Goal: Information Seeking & Learning: Find specific page/section

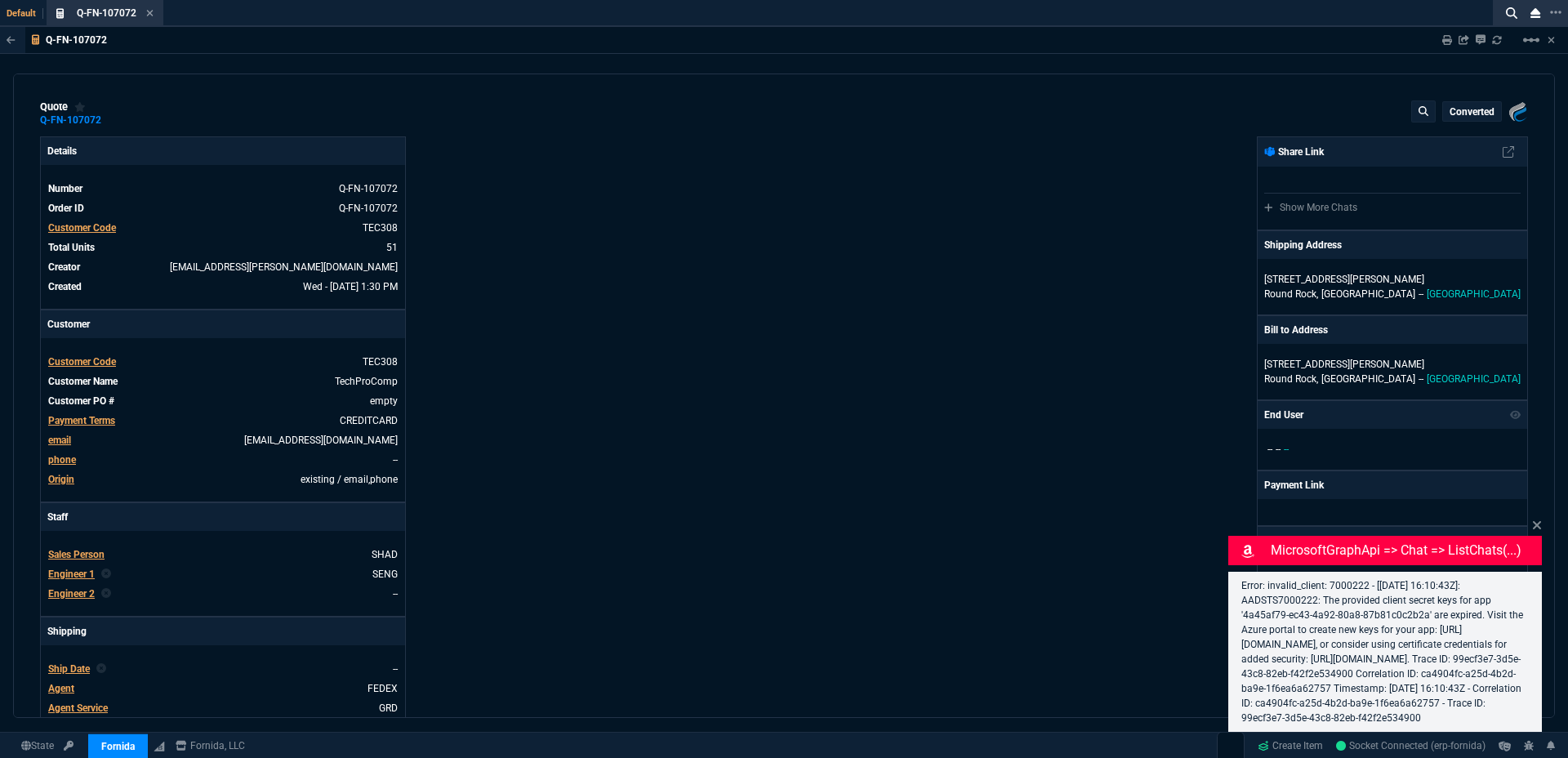
type input "30"
type input "4049"
type input "25"
type input "550"
type input "78"
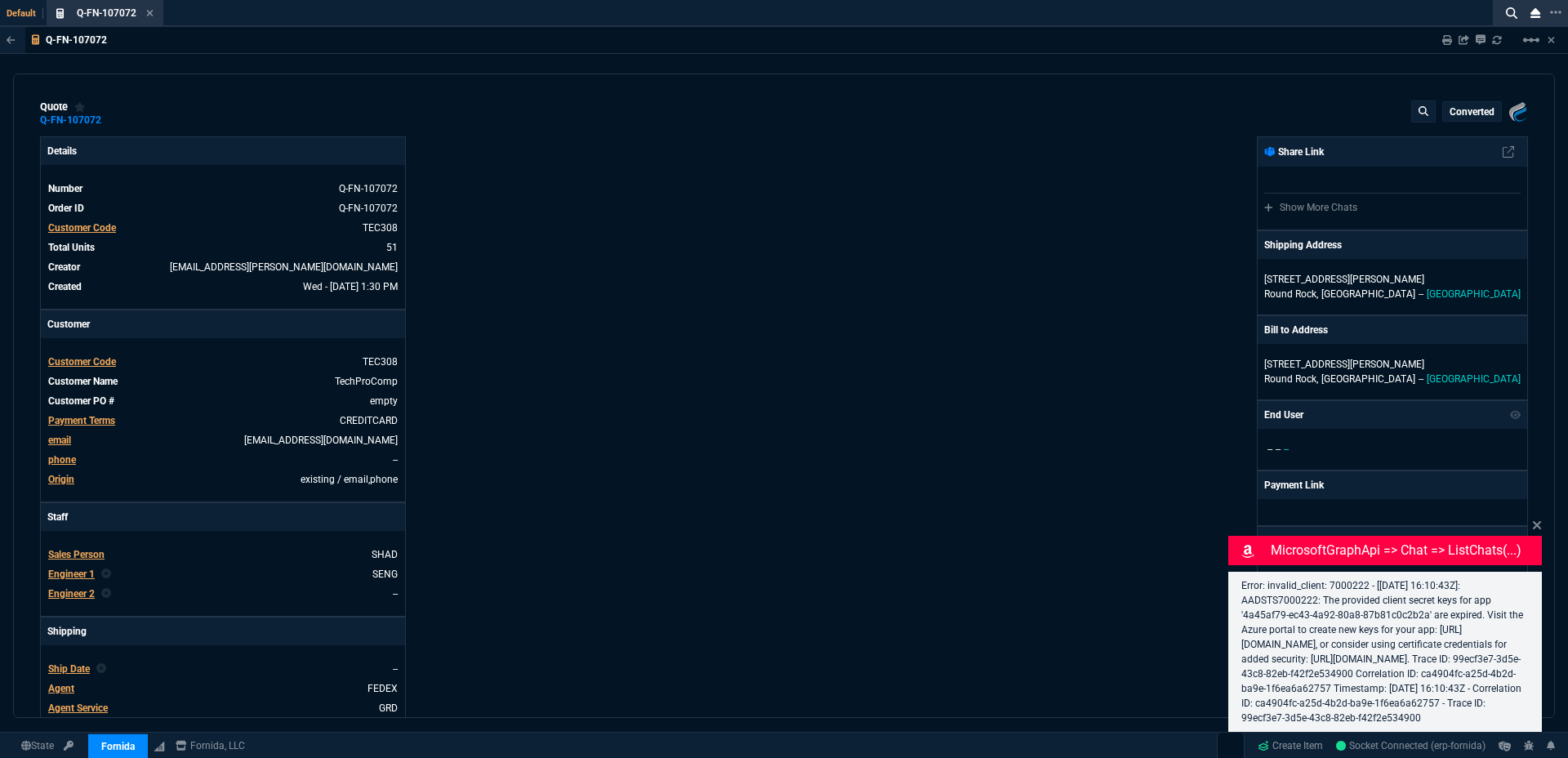
type input "175"
type input "25"
type input "115"
type input "50"
type input "25"
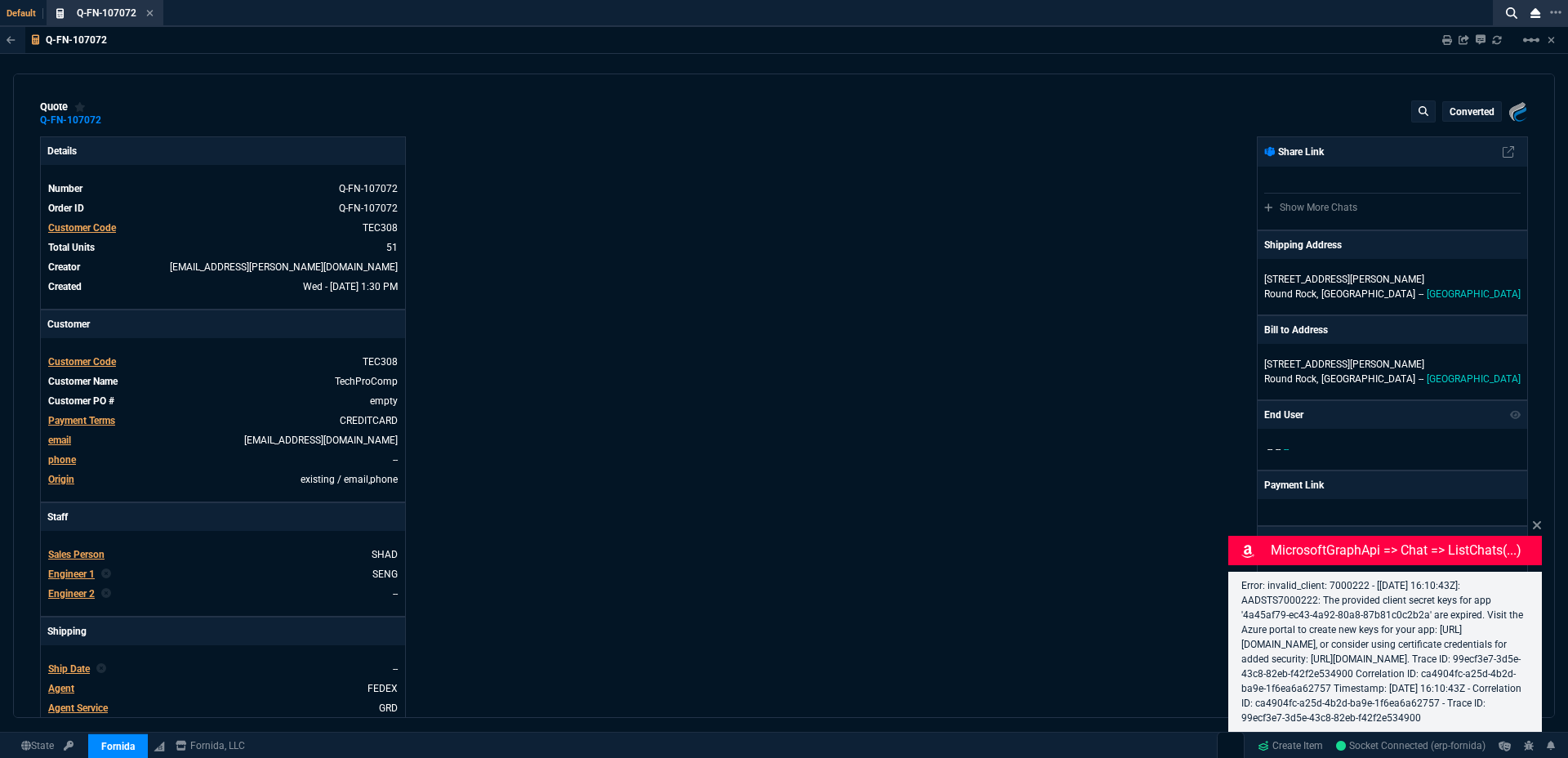
type input "100"
type input "17"
select select "3: HUAN"
type input "5621.94"
type input "61"
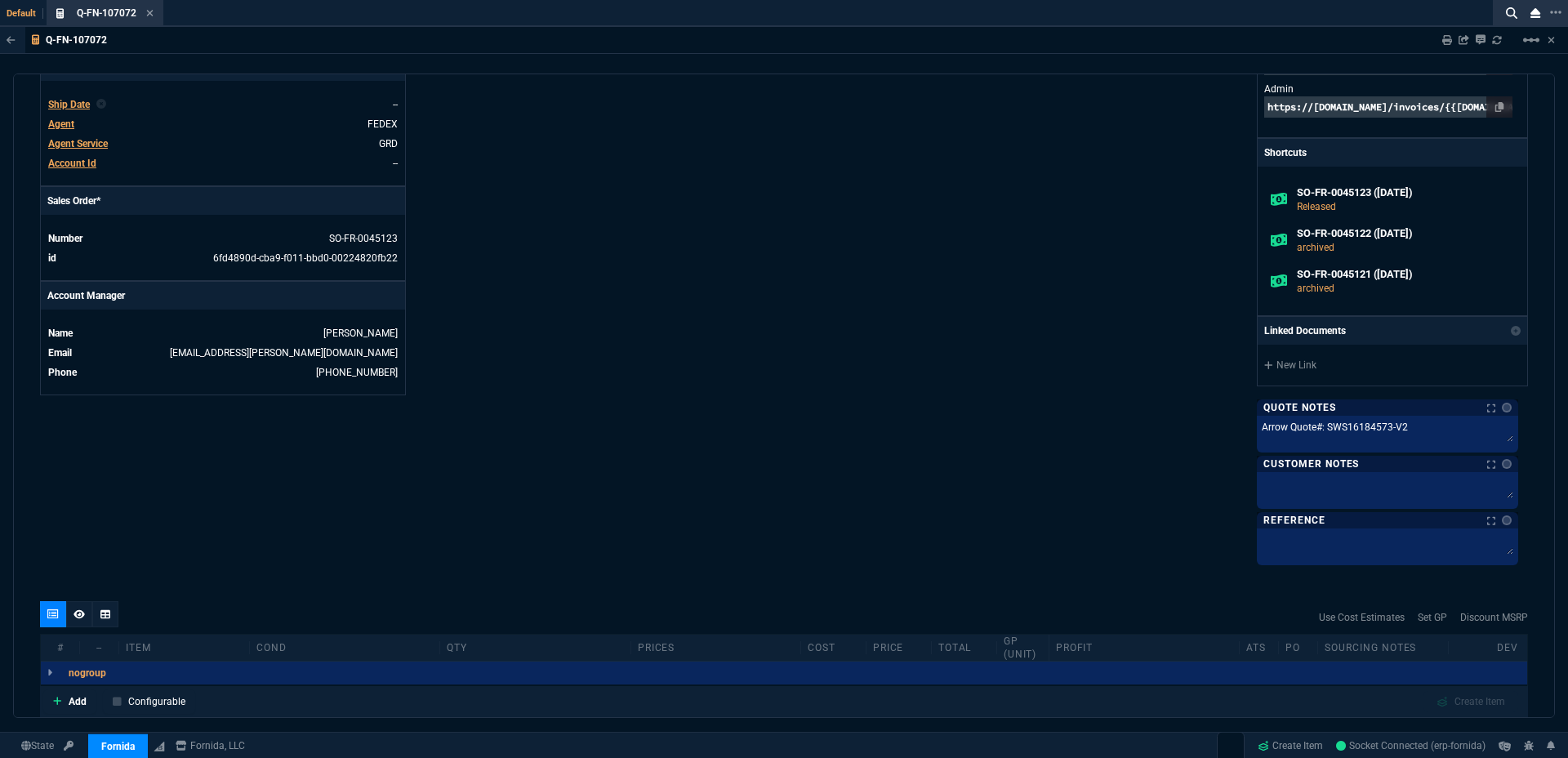
scroll to position [11, 0]
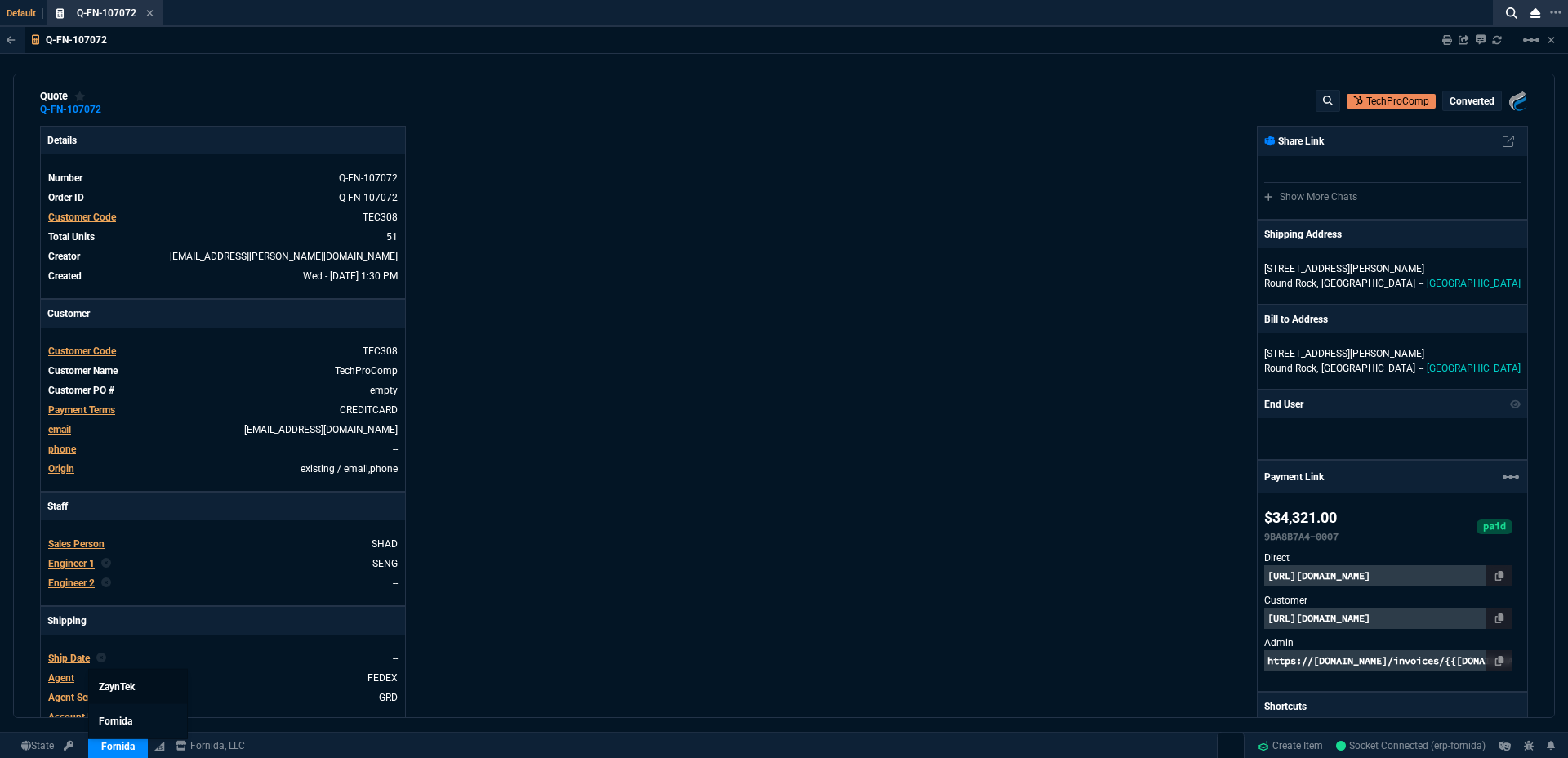
click at [128, 685] on span "ZaynTek" at bounding box center [117, 687] width 36 height 11
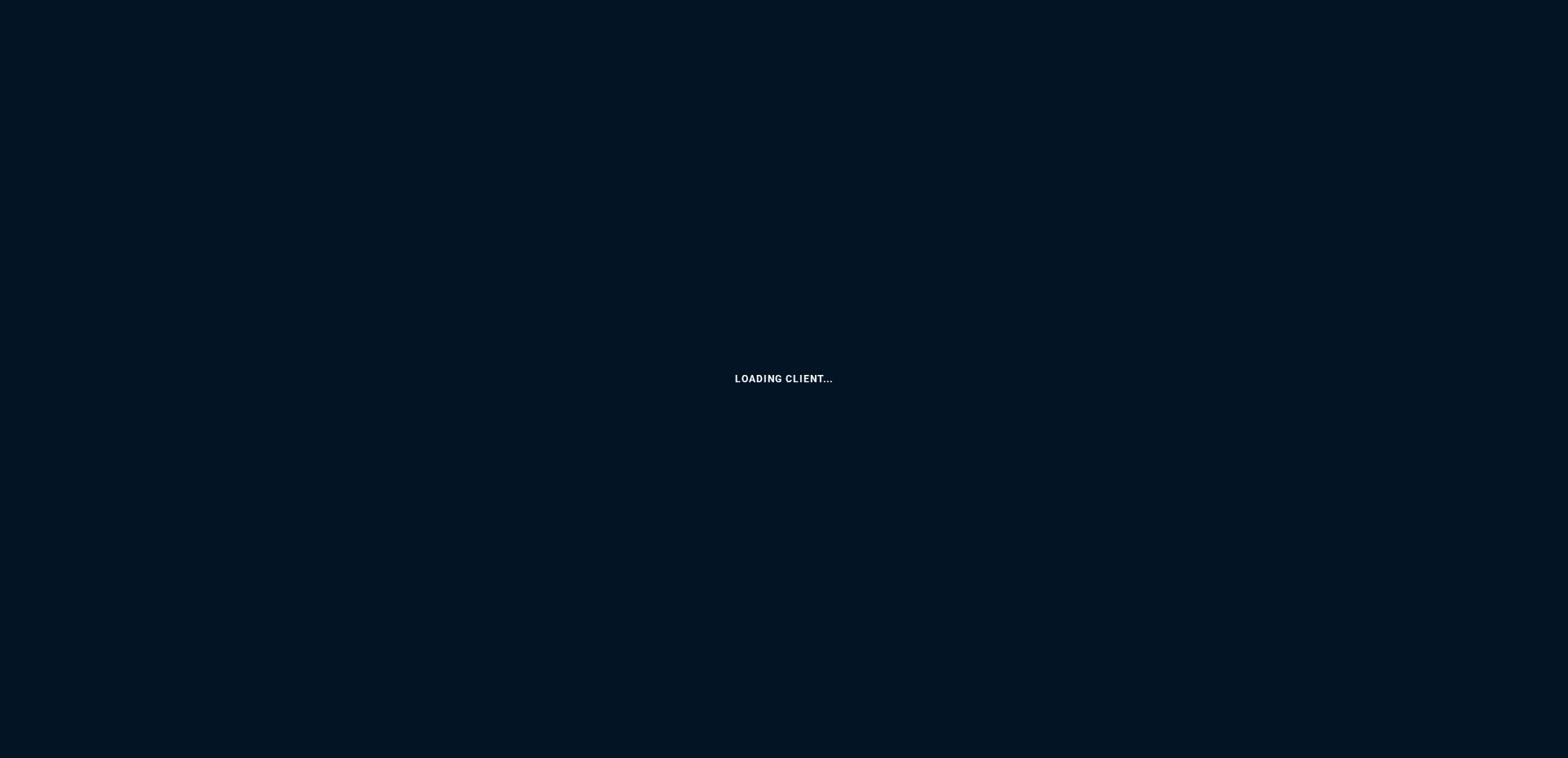
select select "3: HUAN"
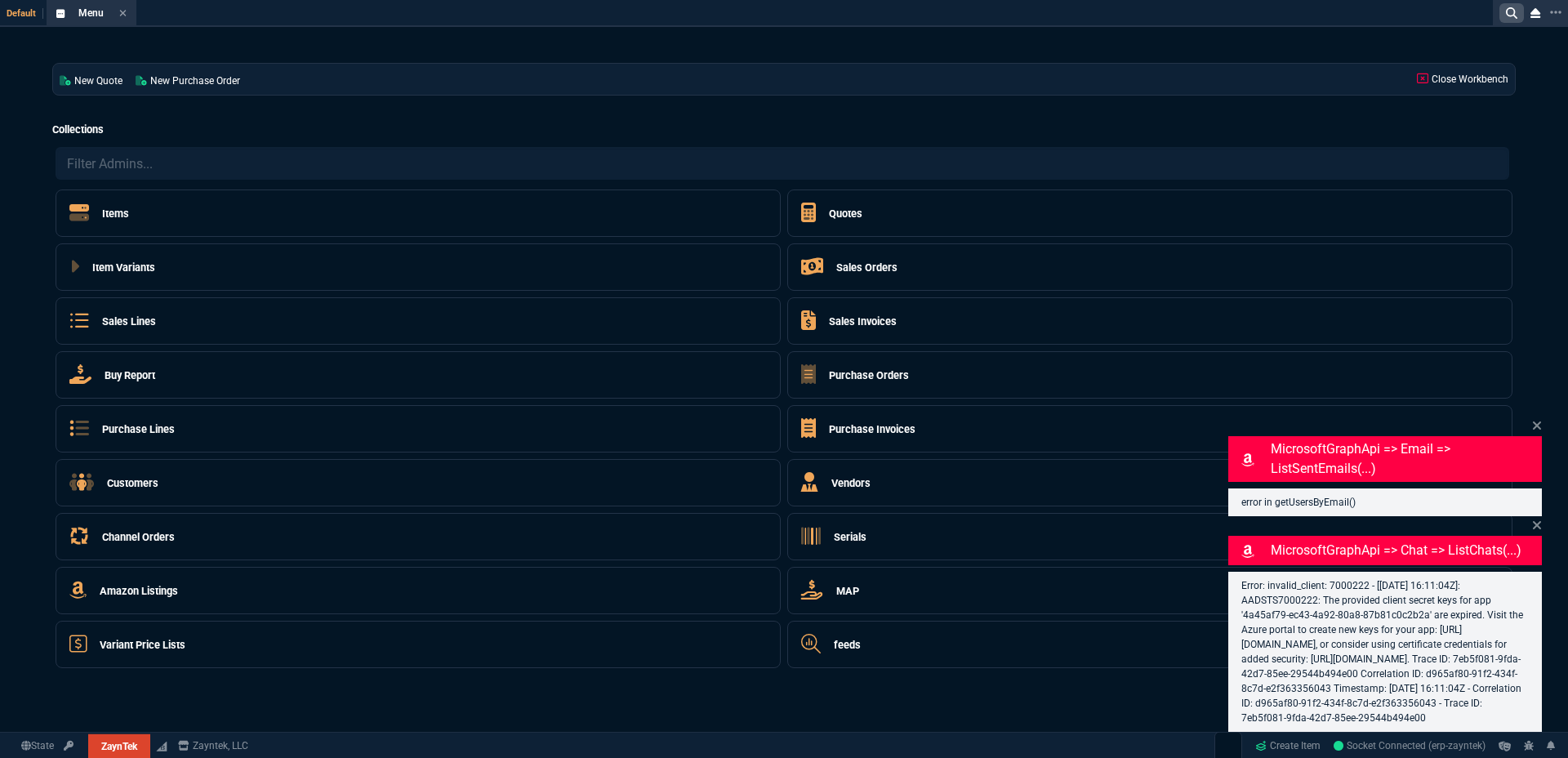
click at [1510, 19] on fa-icon at bounding box center [1512, 13] width 11 height 13
click at [1511, 14] on icon at bounding box center [1512, 13] width 11 height 11
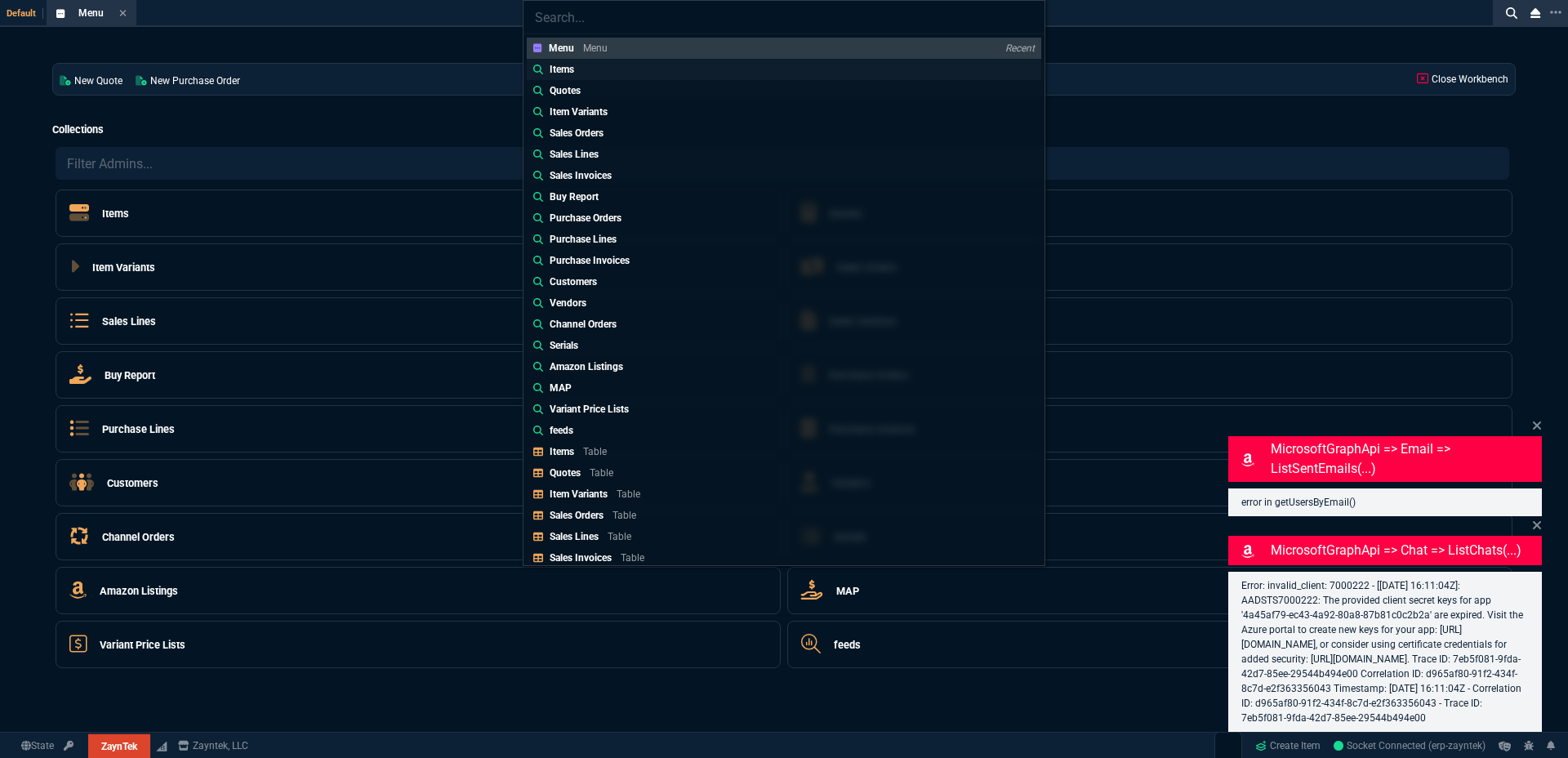
click at [679, 68] on link "Items" at bounding box center [784, 69] width 515 height 21
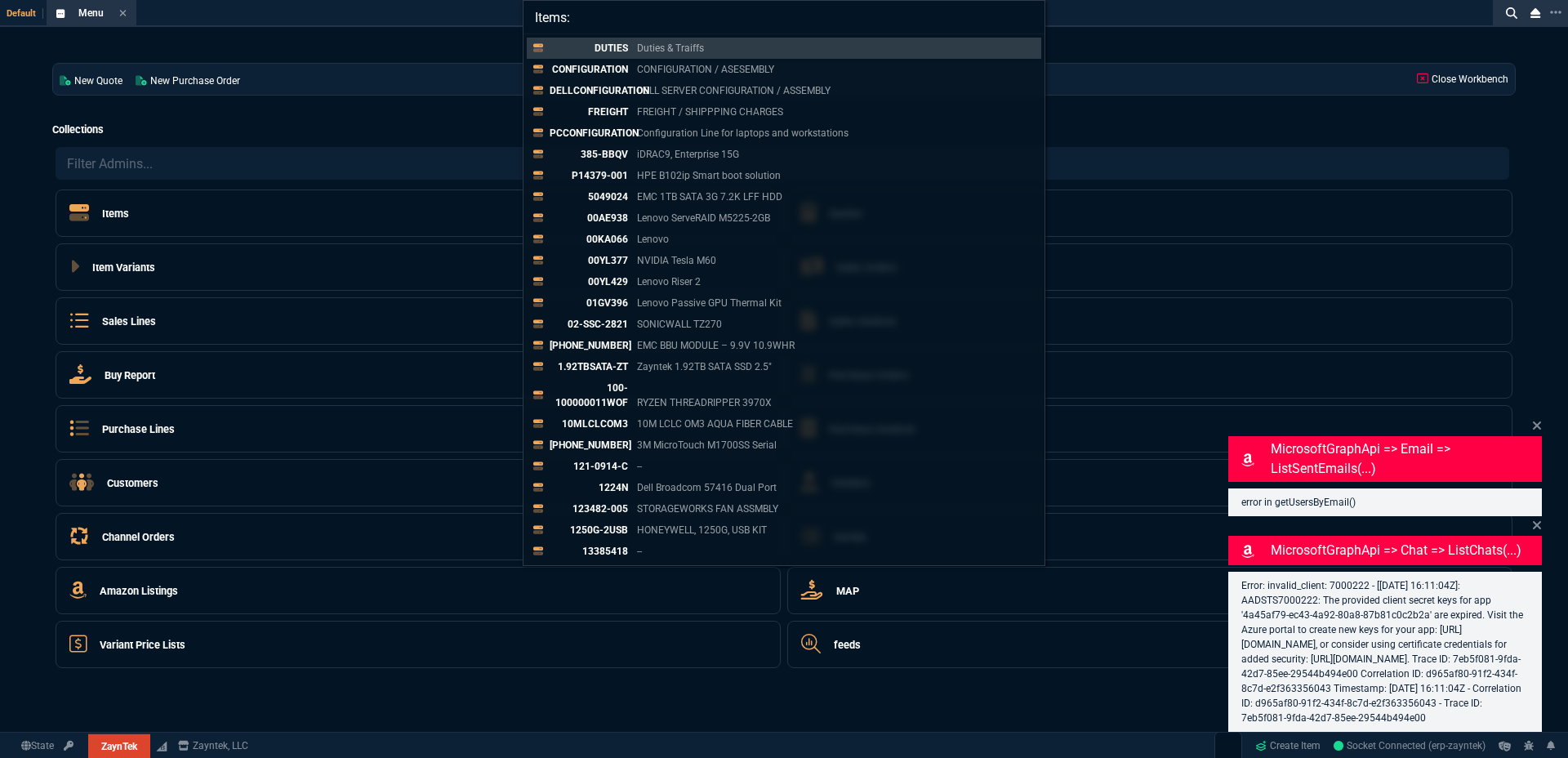
paste input "SO-ZT-0032545"
type input "Items: SO-ZT-0032545"
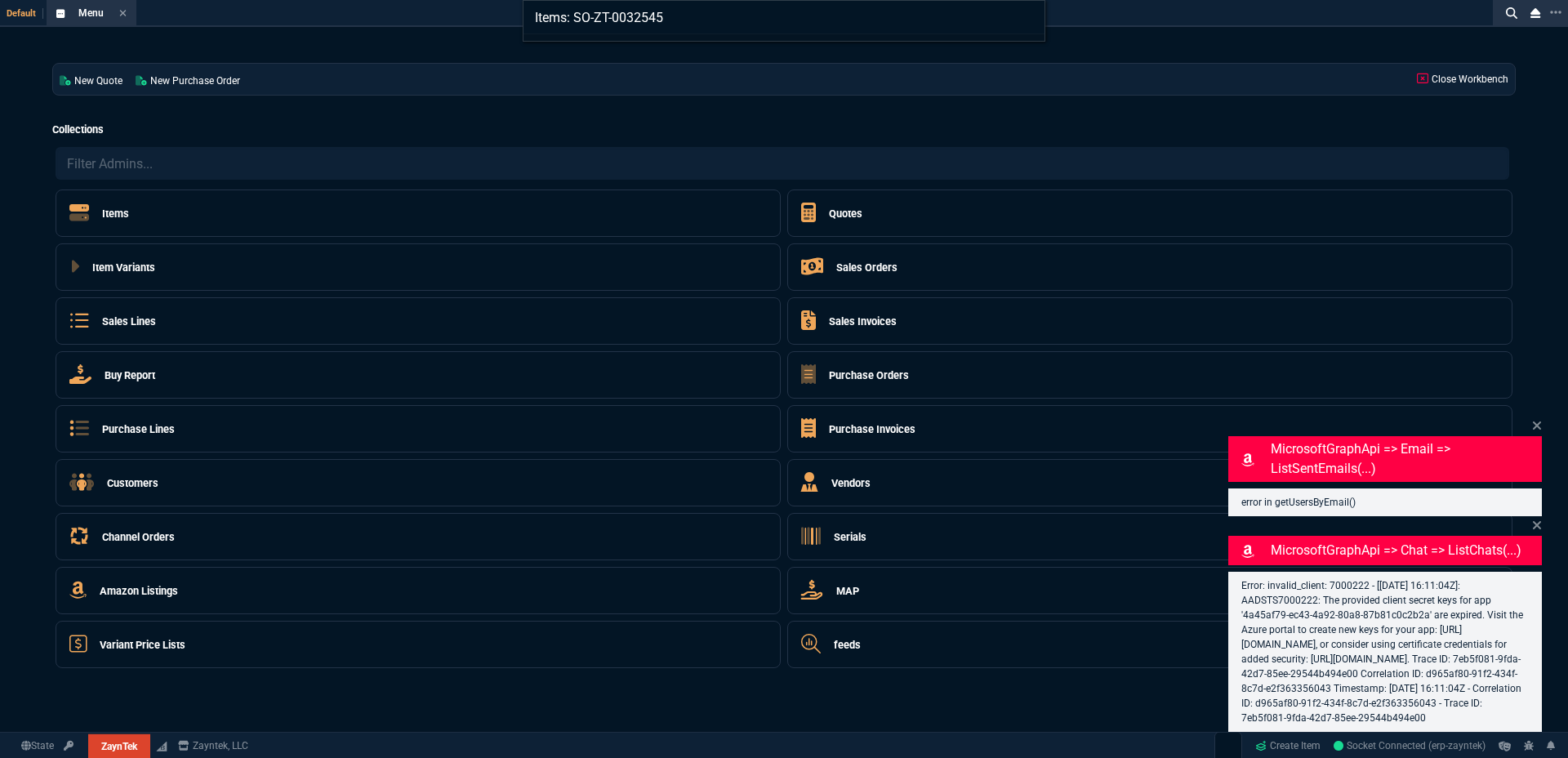
drag, startPoint x: 707, startPoint y: 24, endPoint x: 453, endPoint y: 22, distance: 254.0
click at [453, 22] on div "Items: SO-ZT-0032545" at bounding box center [784, 379] width 1568 height 758
click at [1510, 18] on icon at bounding box center [1512, 13] width 11 height 11
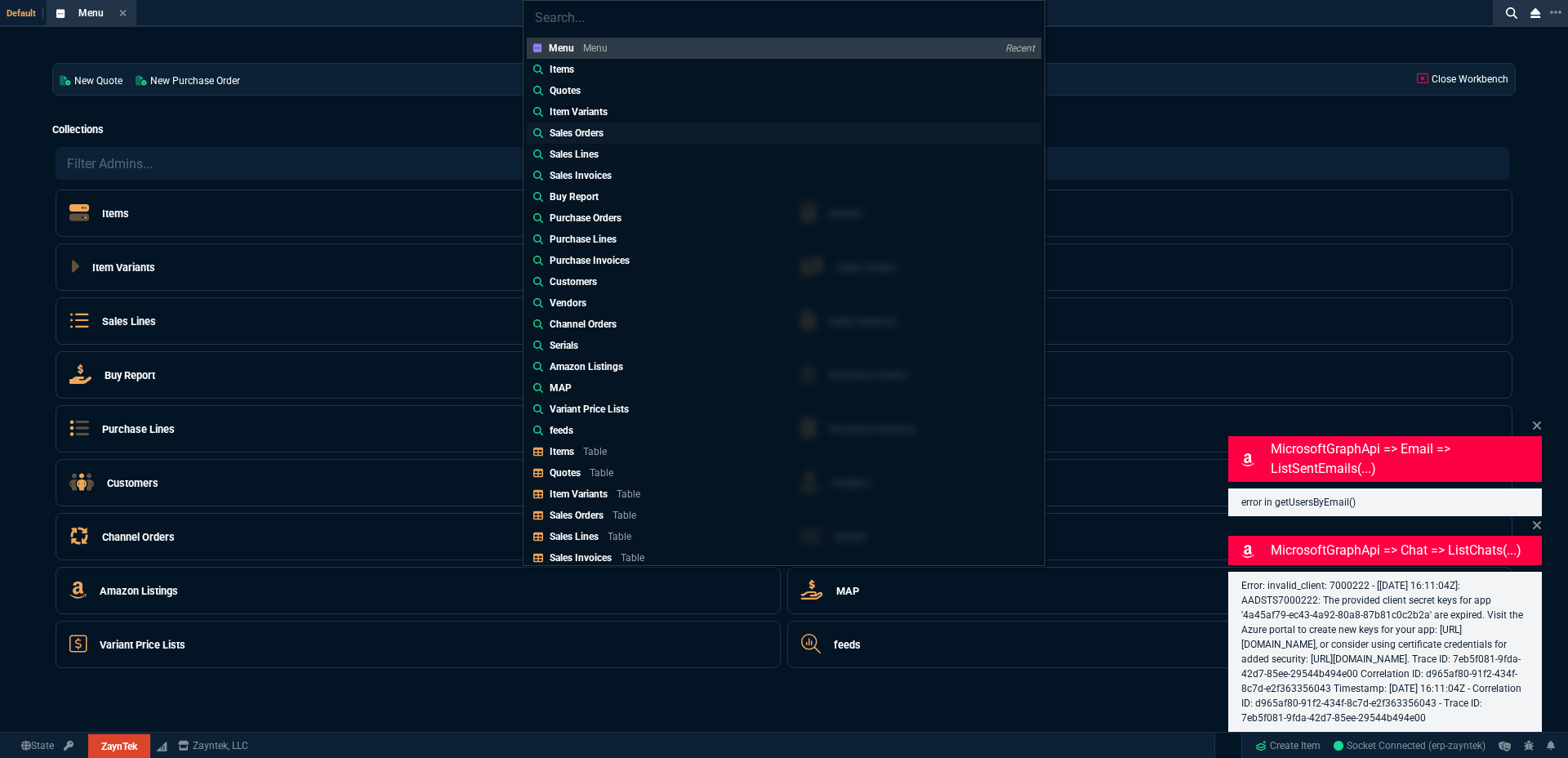
click at [633, 137] on link "Sales Orders" at bounding box center [784, 133] width 515 height 21
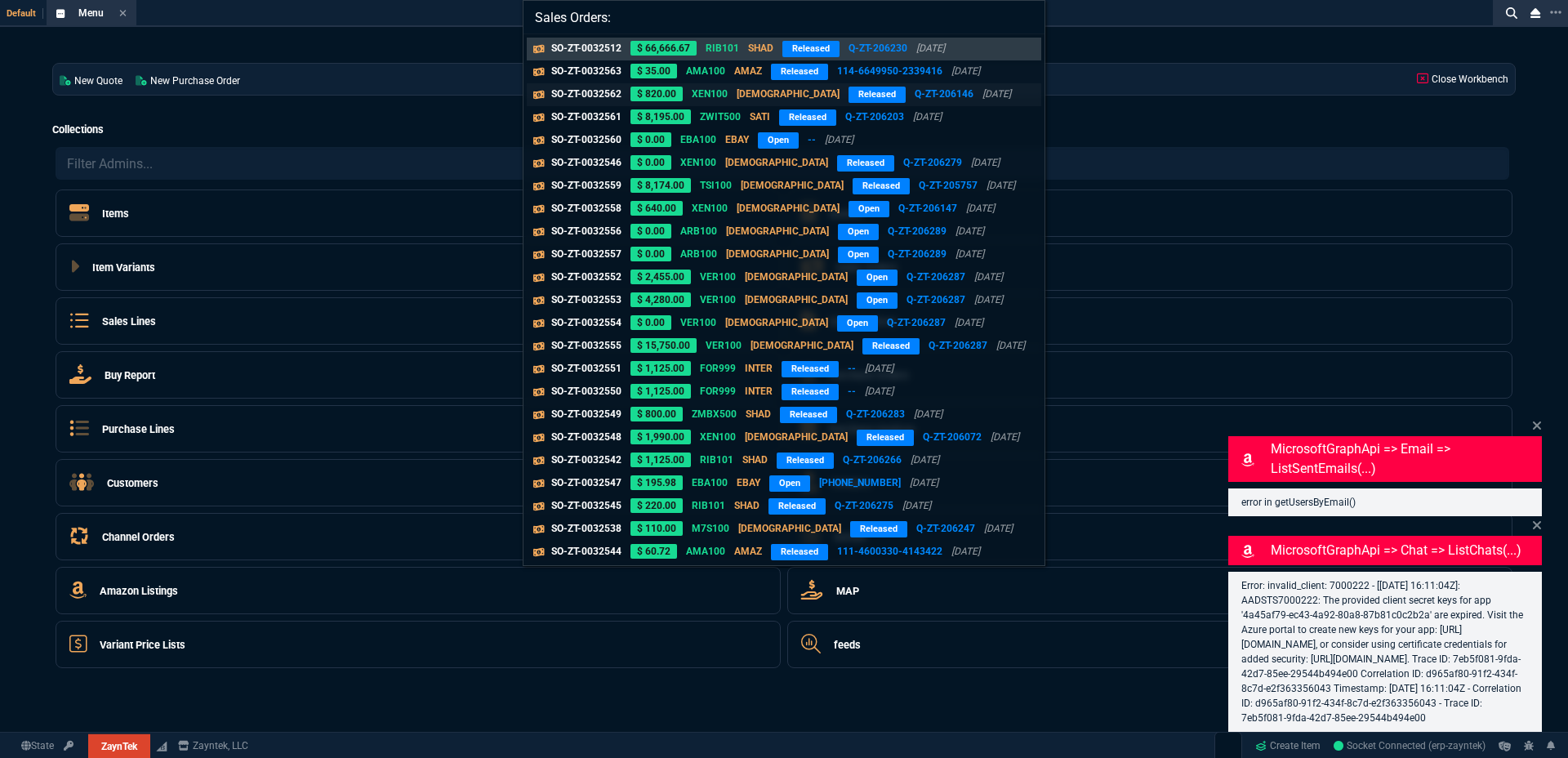
paste input "SO-ZT-0032545"
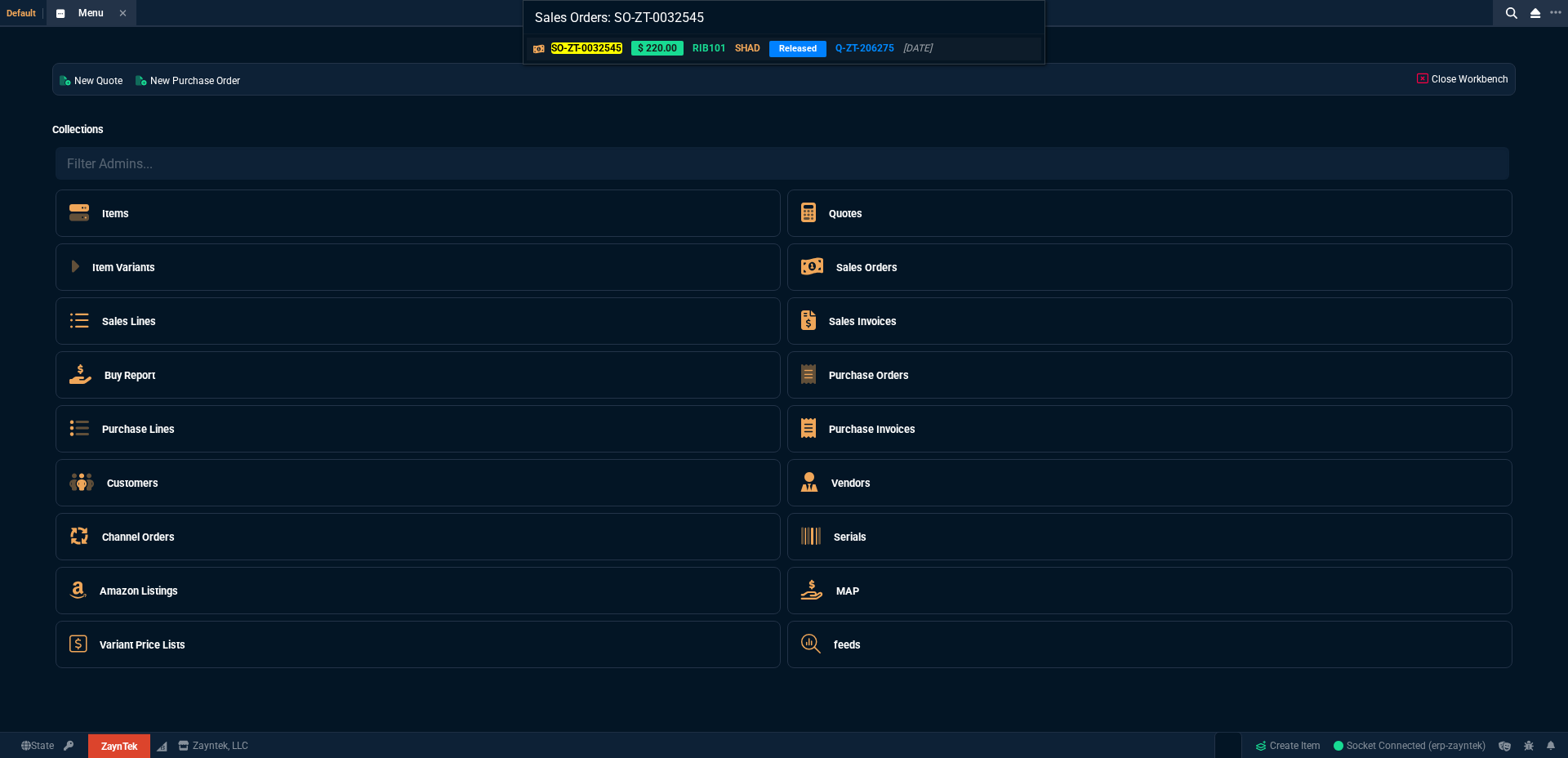
type input "Sales Orders: SO-ZT-0032545"
click at [712, 49] on p "RIB101" at bounding box center [709, 48] width 33 height 14
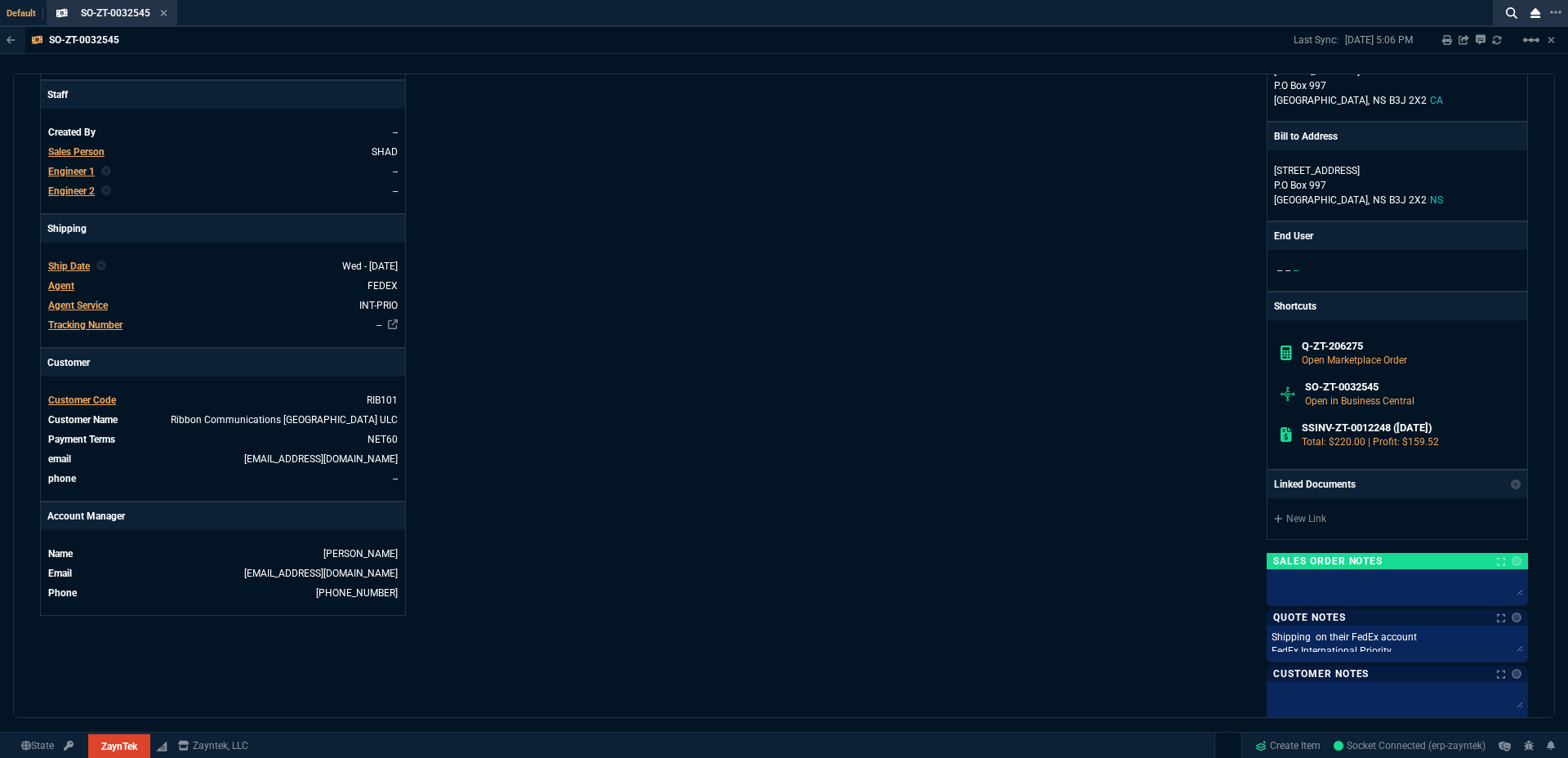
scroll to position [683, 0]
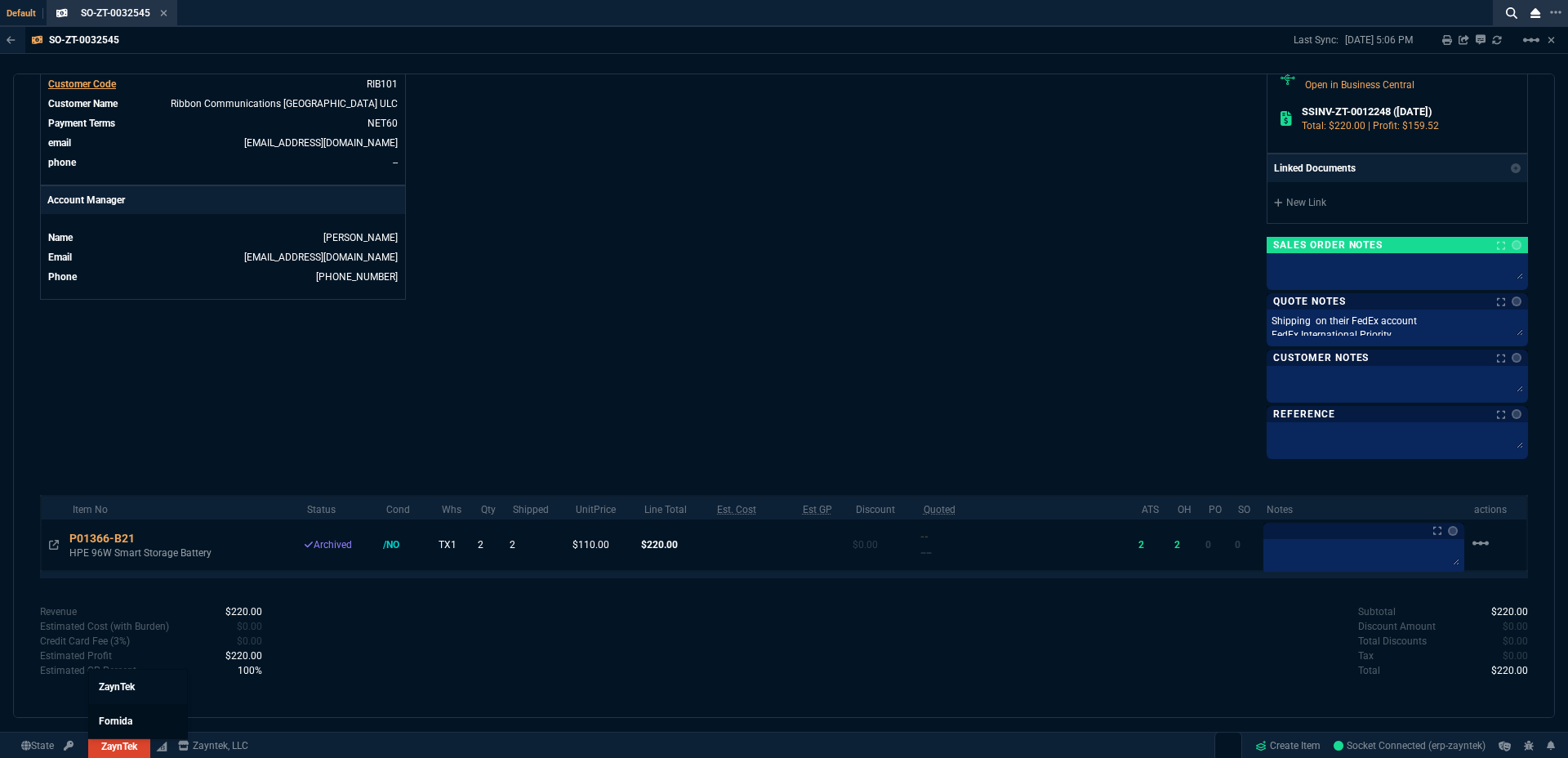
click at [122, 719] on span "Fornida" at bounding box center [115, 722] width 33 height 11
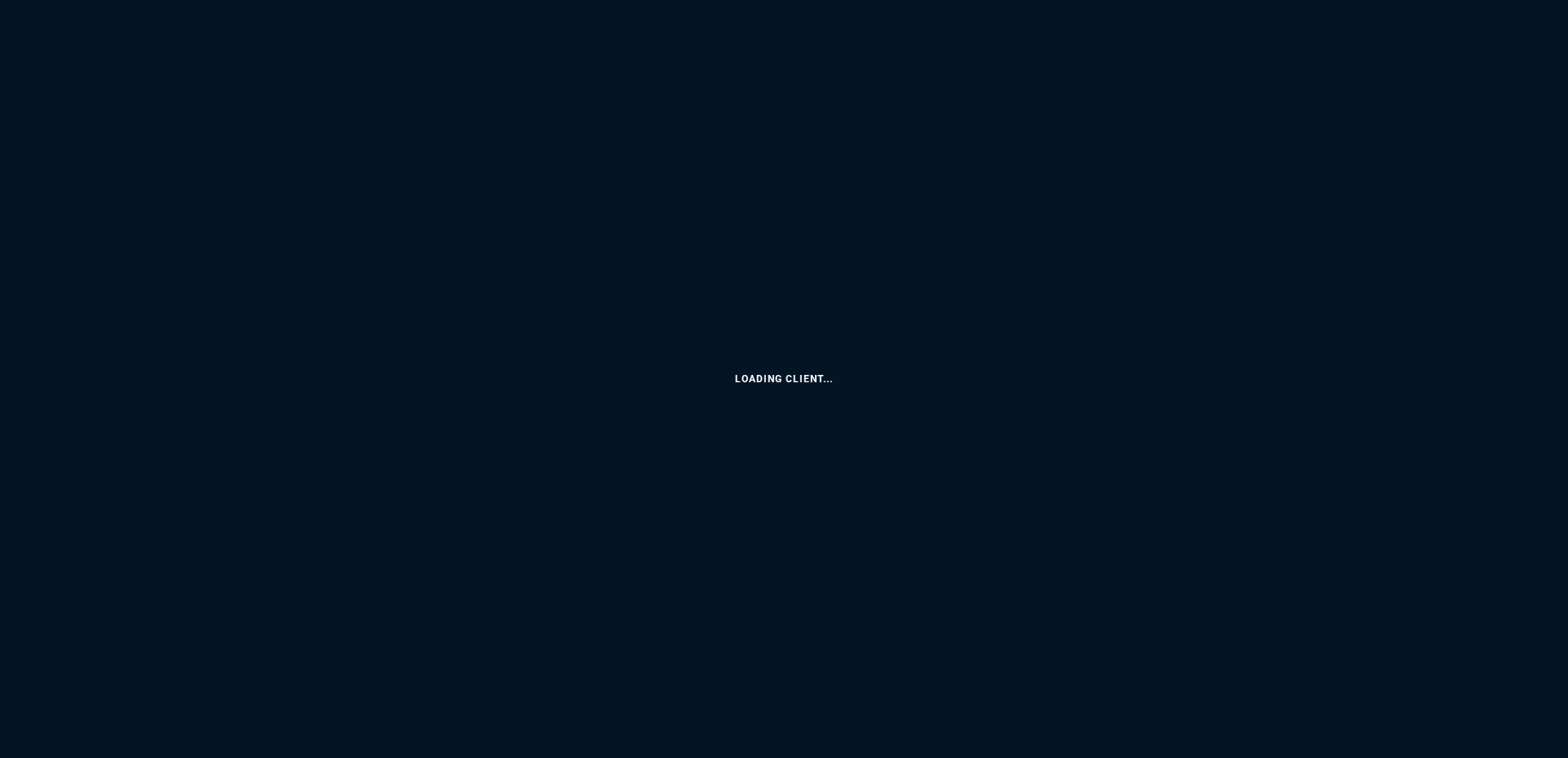
select select "3: HUAN"
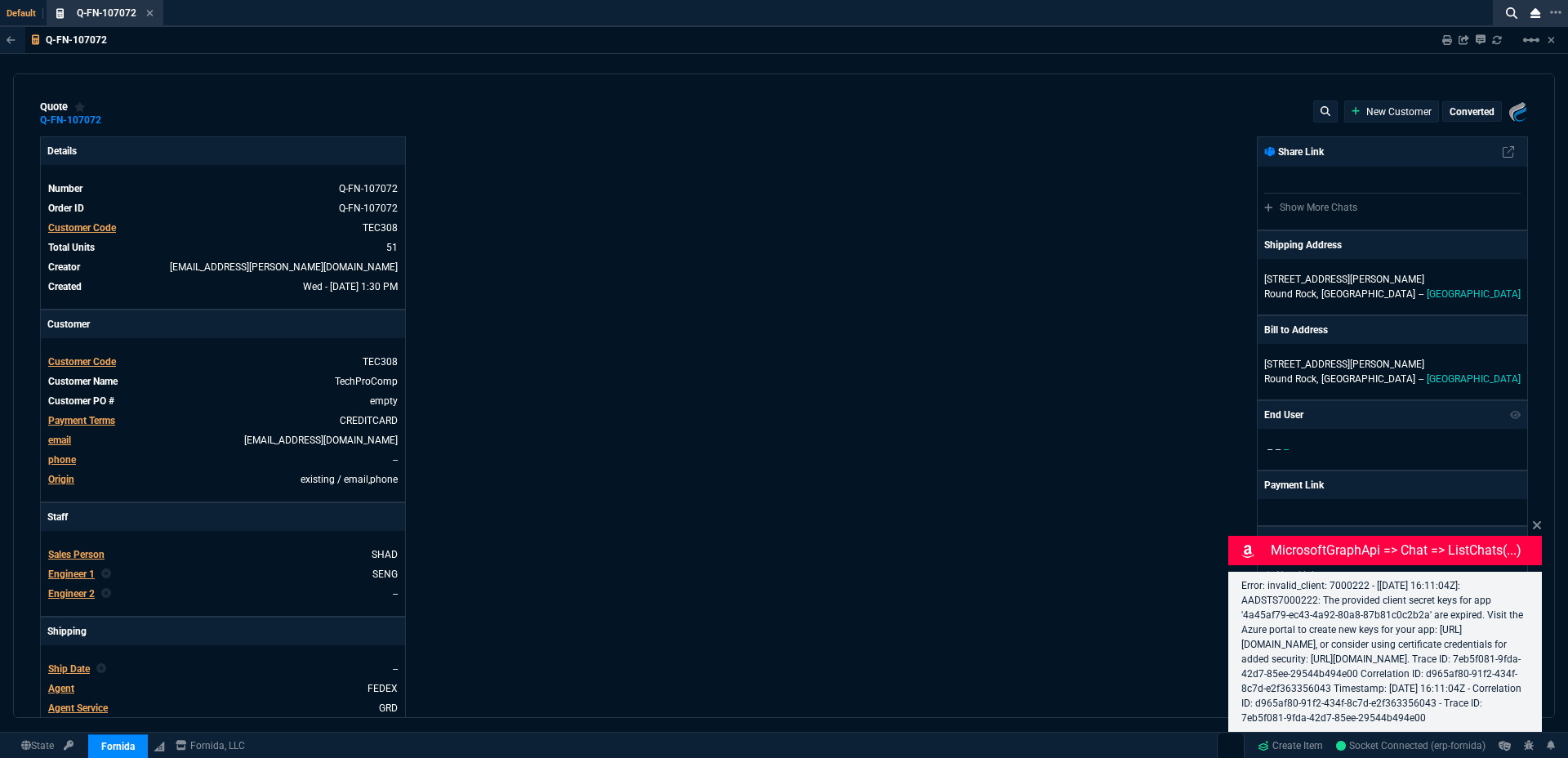
type input "5621.94"
type input "30"
type input "4049"
type input "25"
type input "550"
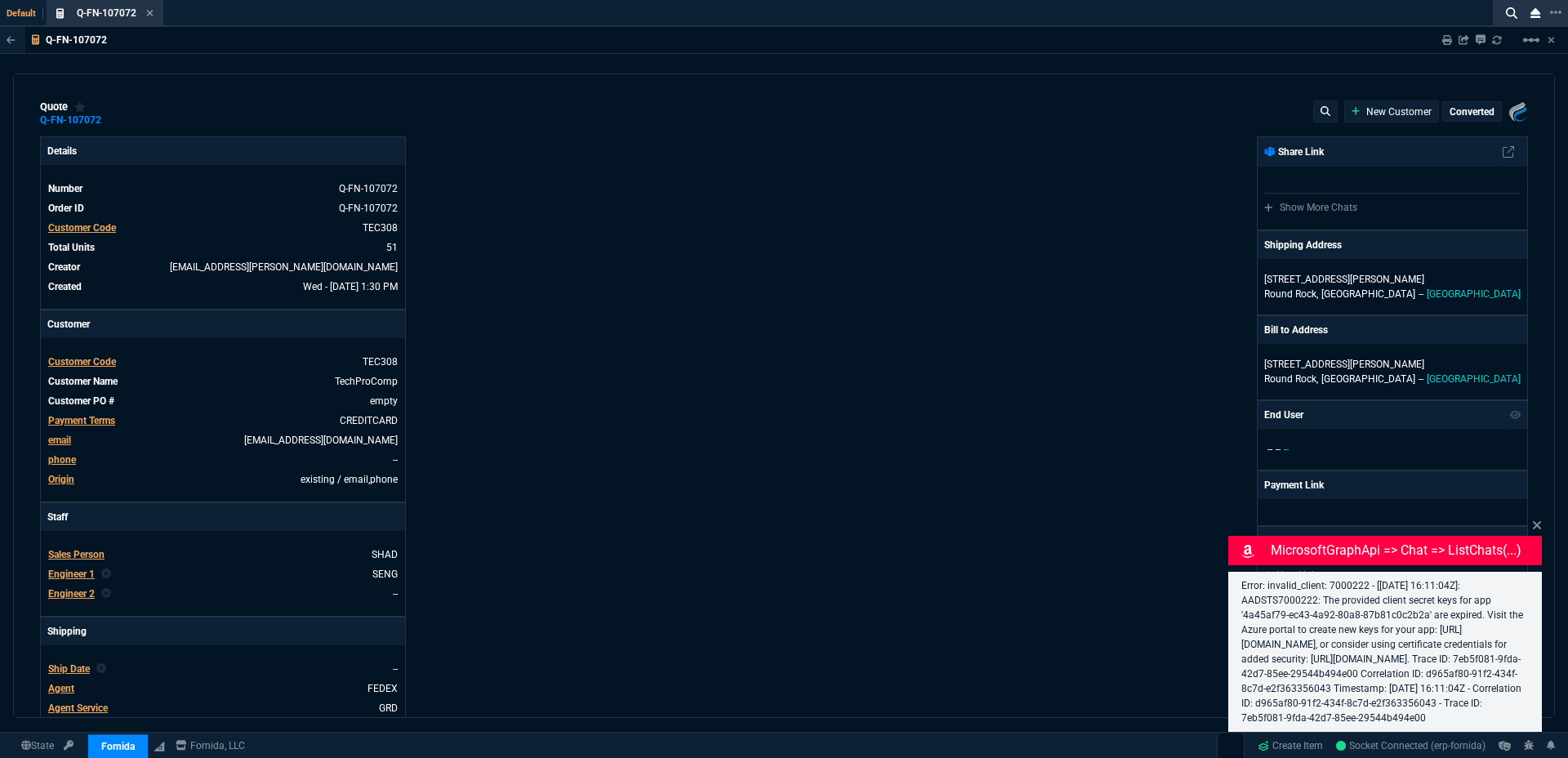
type input "78"
type input "175"
type input "25"
type input "115"
type input "50"
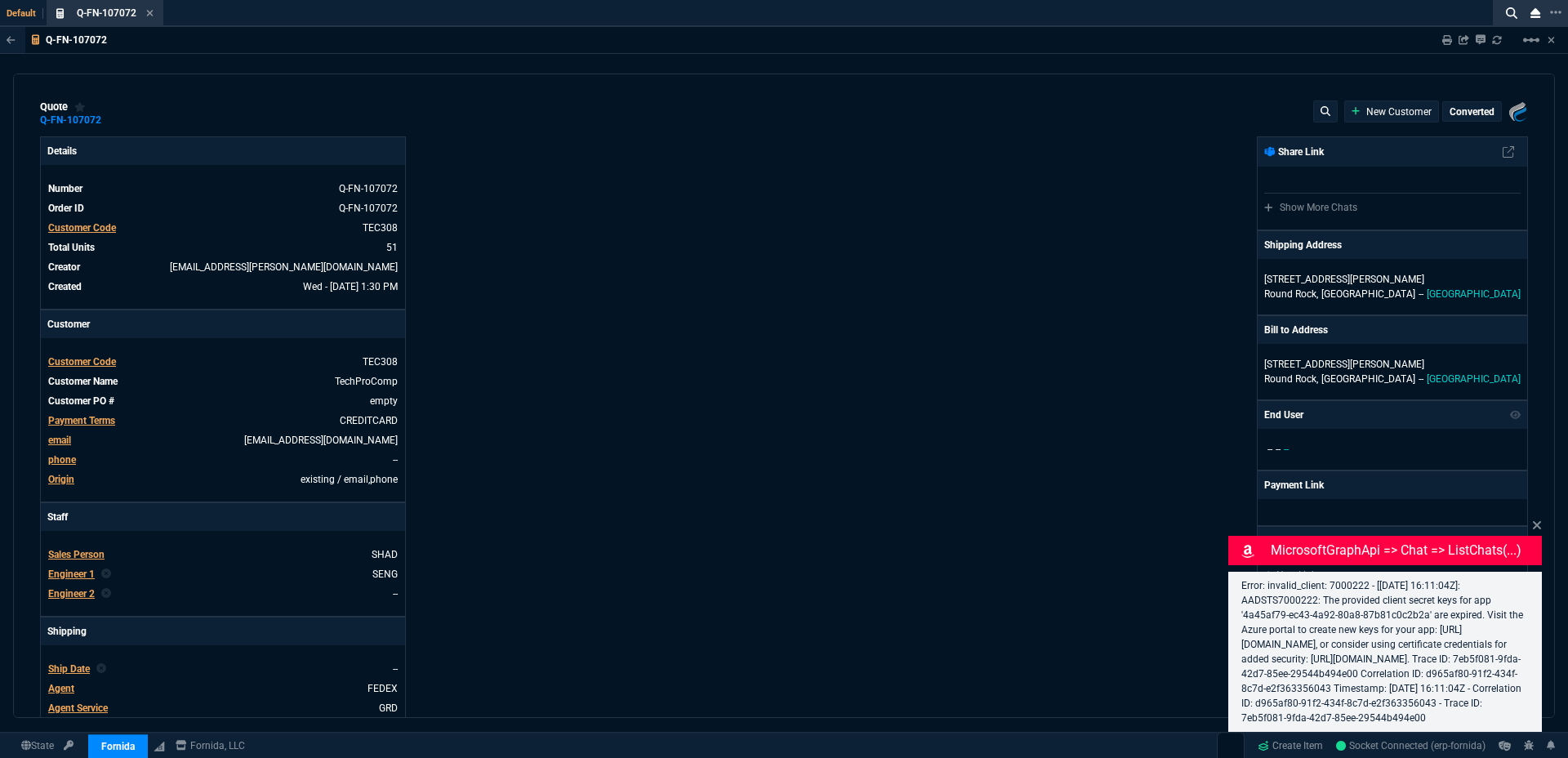
type input "25"
type input "100"
type input "17"
type input "61"
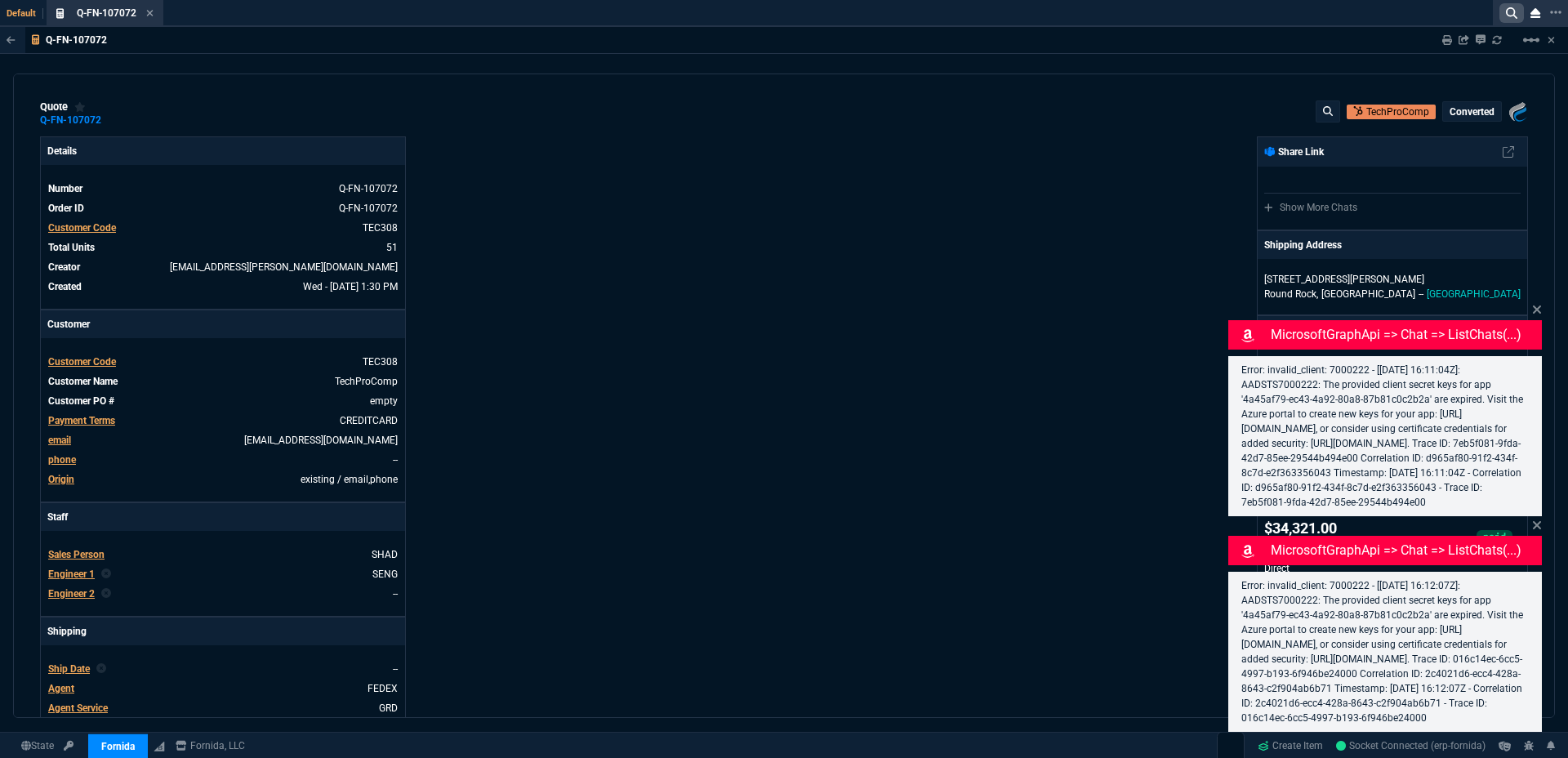
click at [1510, 14] on icon at bounding box center [1512, 13] width 11 height 11
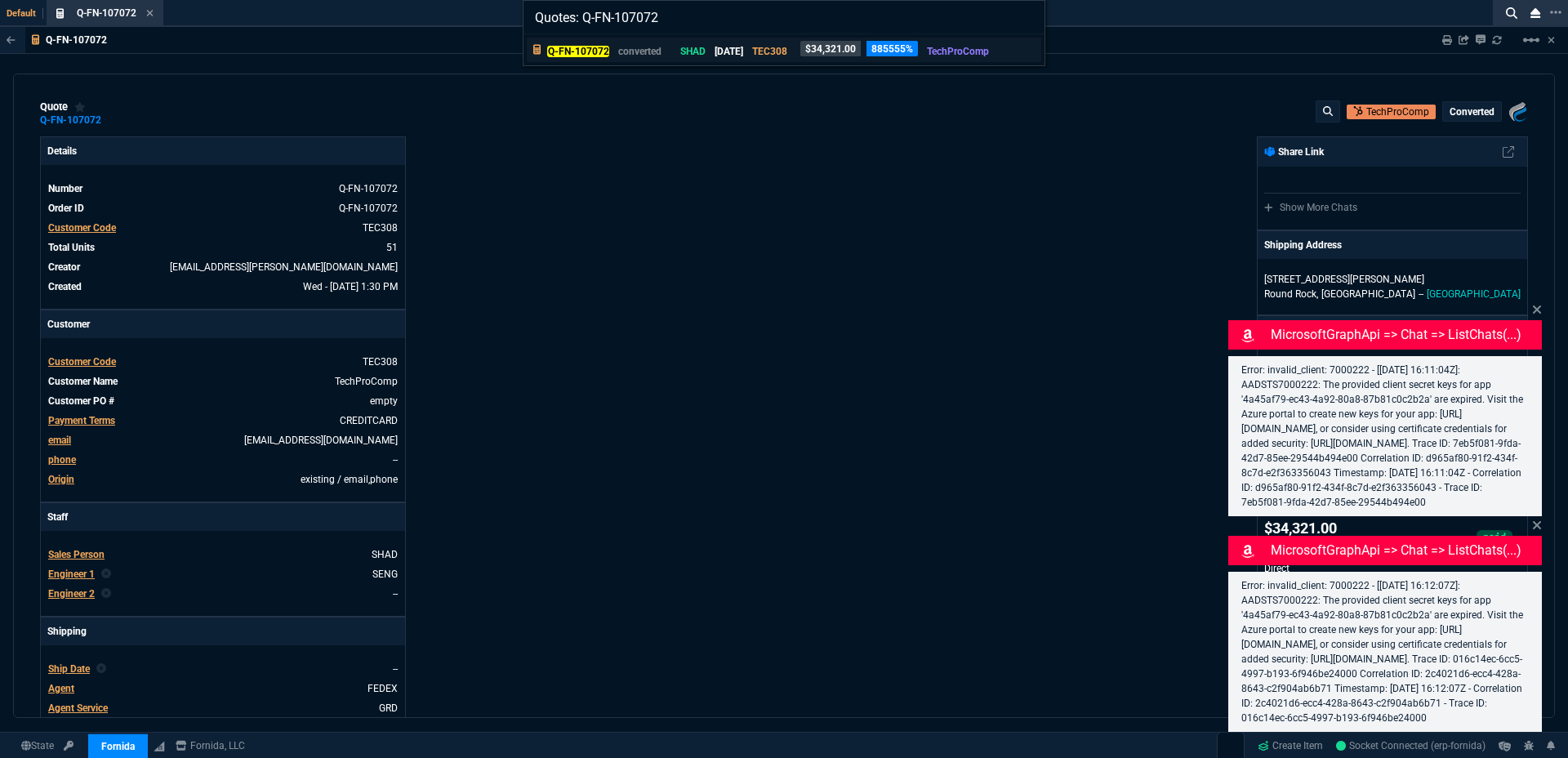
type input "Quotes: Q-FN-107072"
click at [656, 52] on p "converted" at bounding box center [637, 51] width 39 height 14
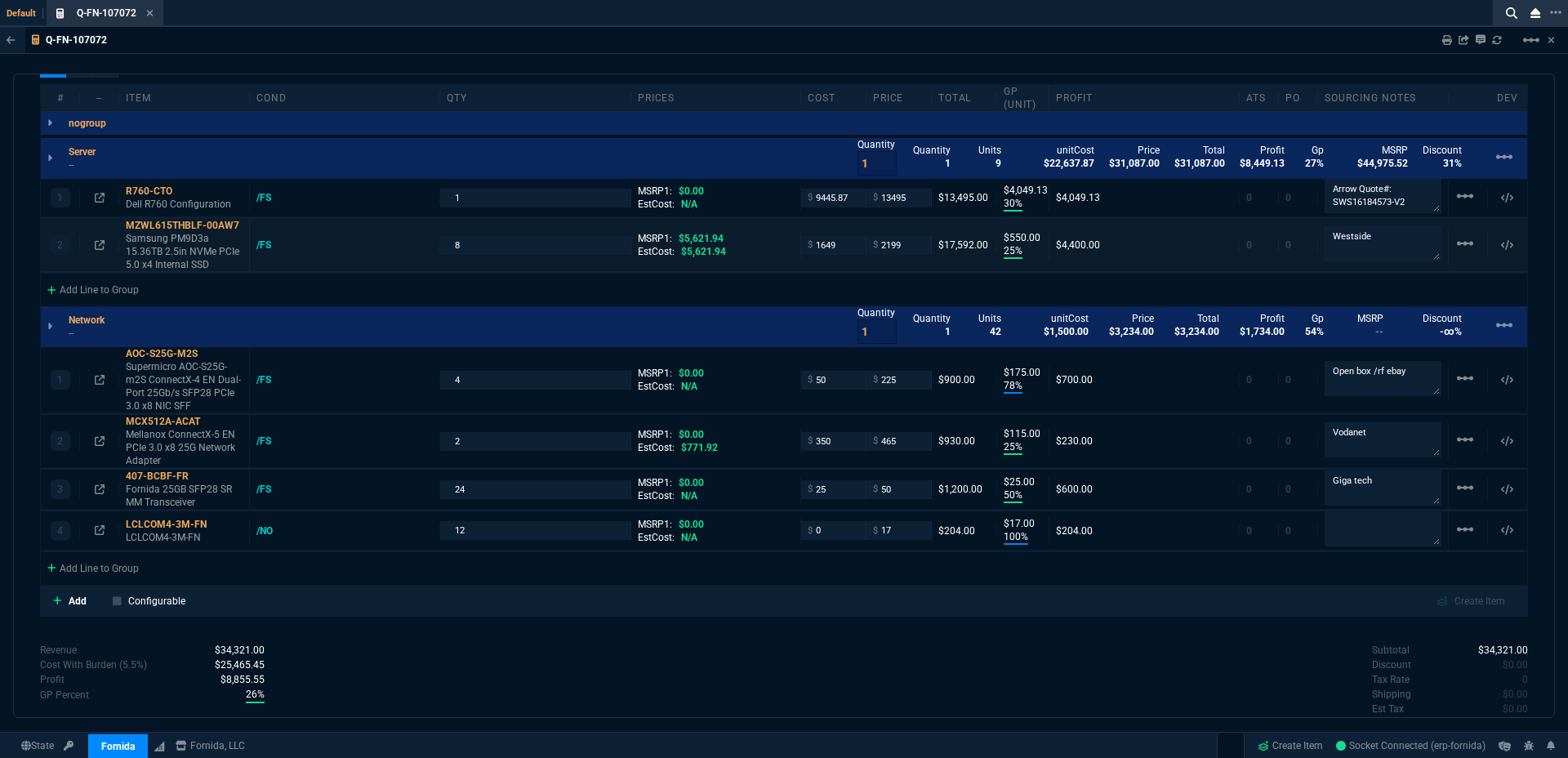
scroll to position [1104, 0]
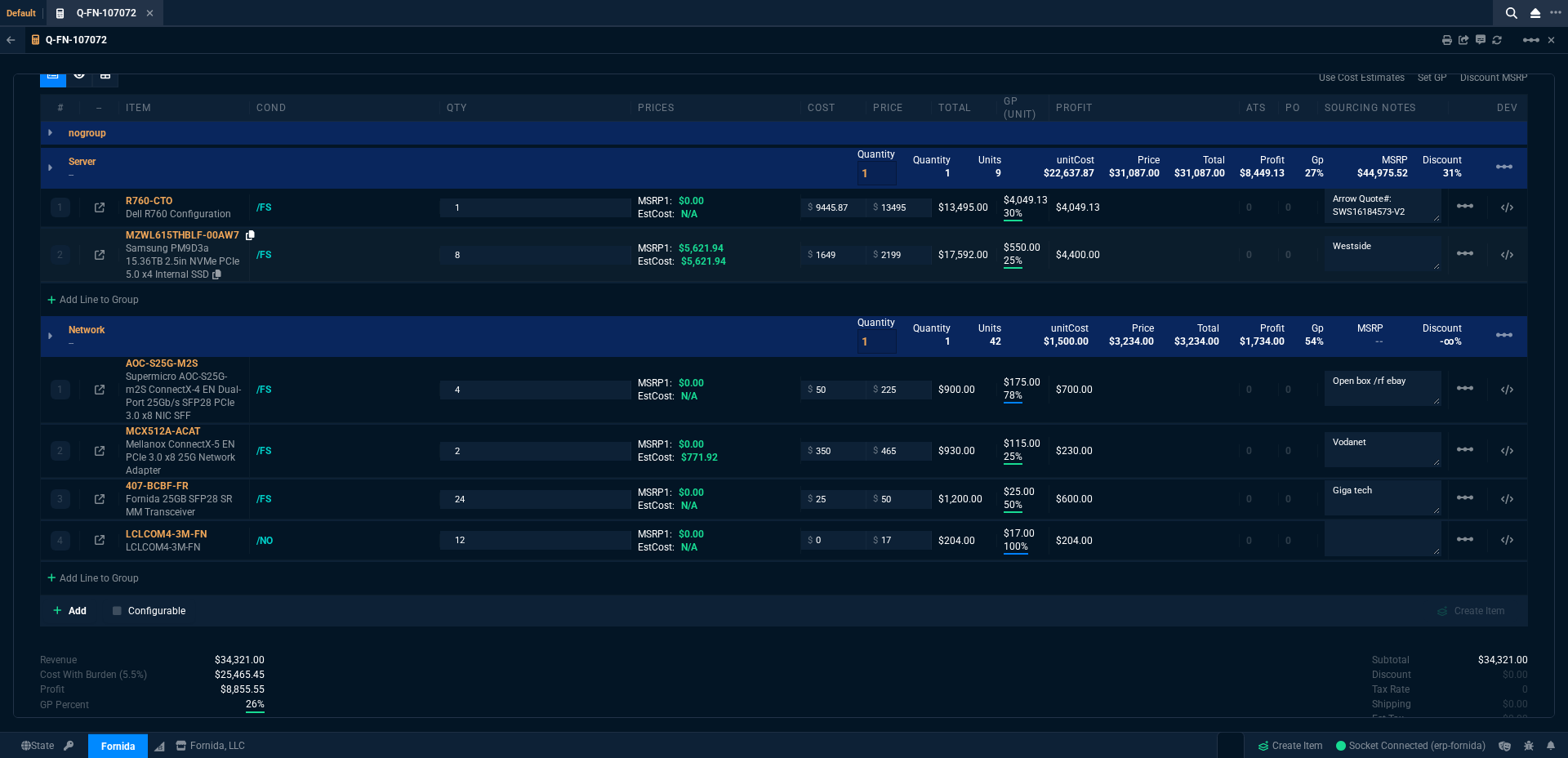
click at [249, 237] on icon at bounding box center [250, 235] width 9 height 10
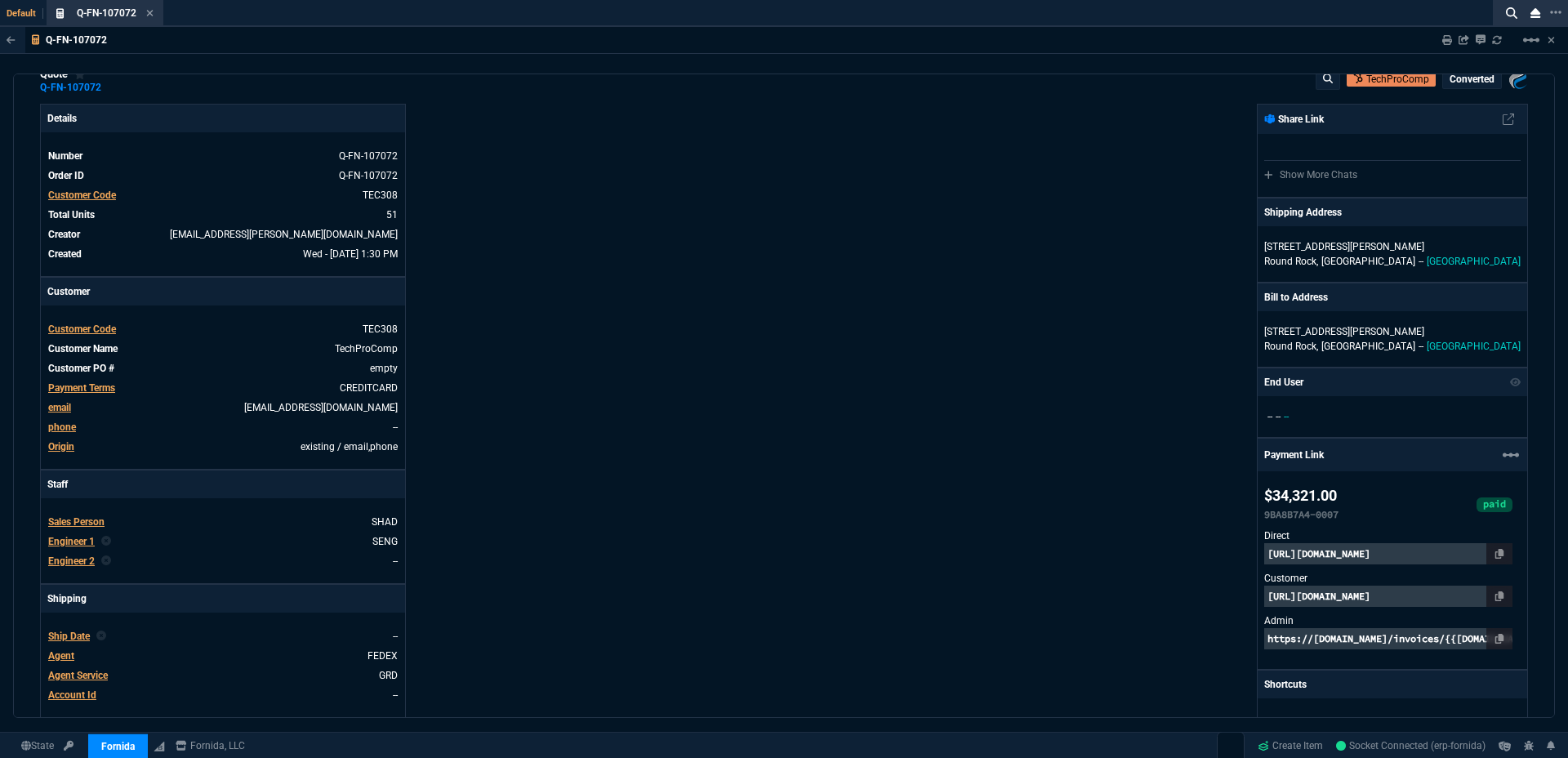
scroll to position [0, 0]
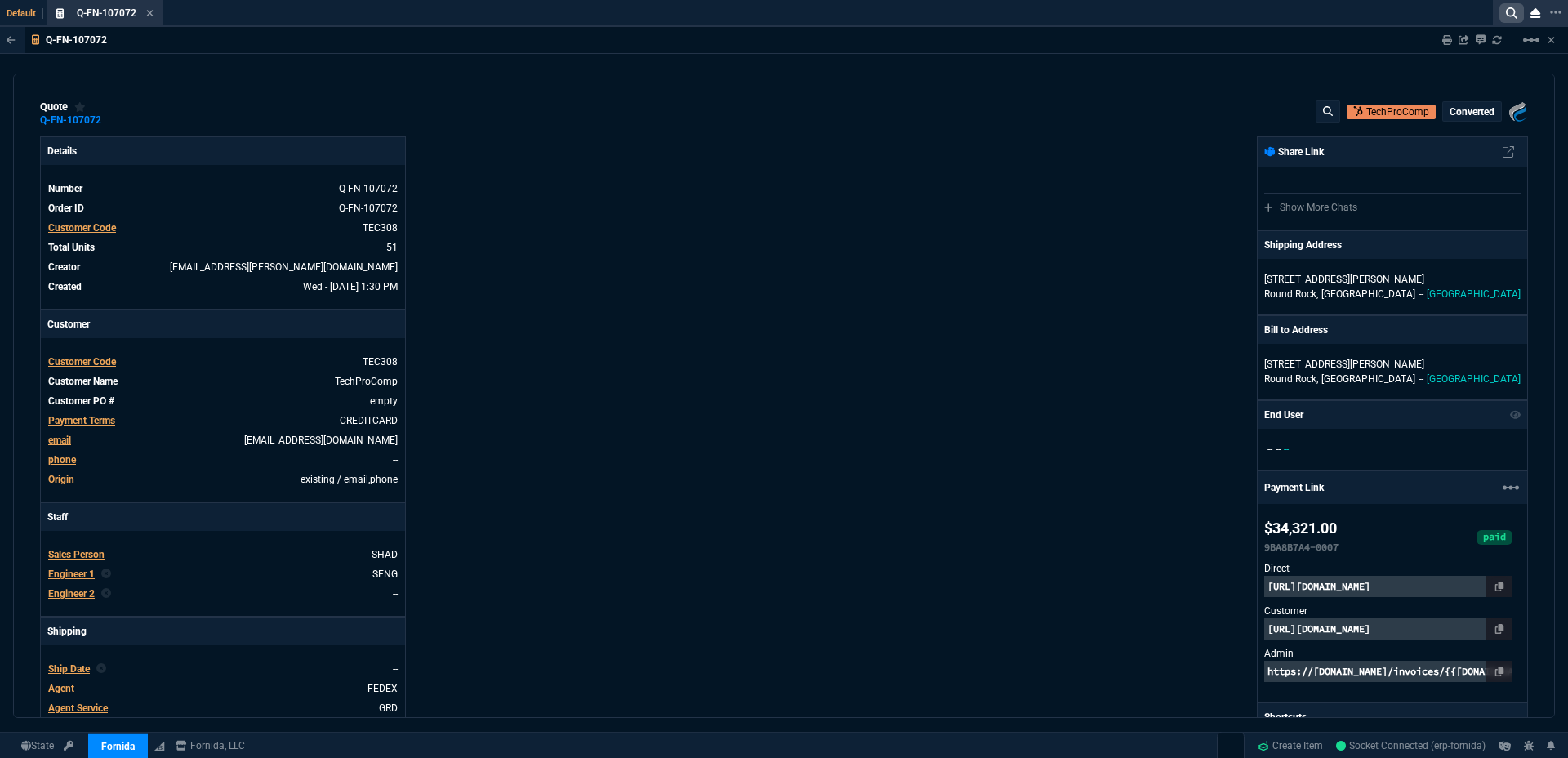
click at [1513, 9] on icon at bounding box center [1512, 13] width 11 height 11
type input "p"
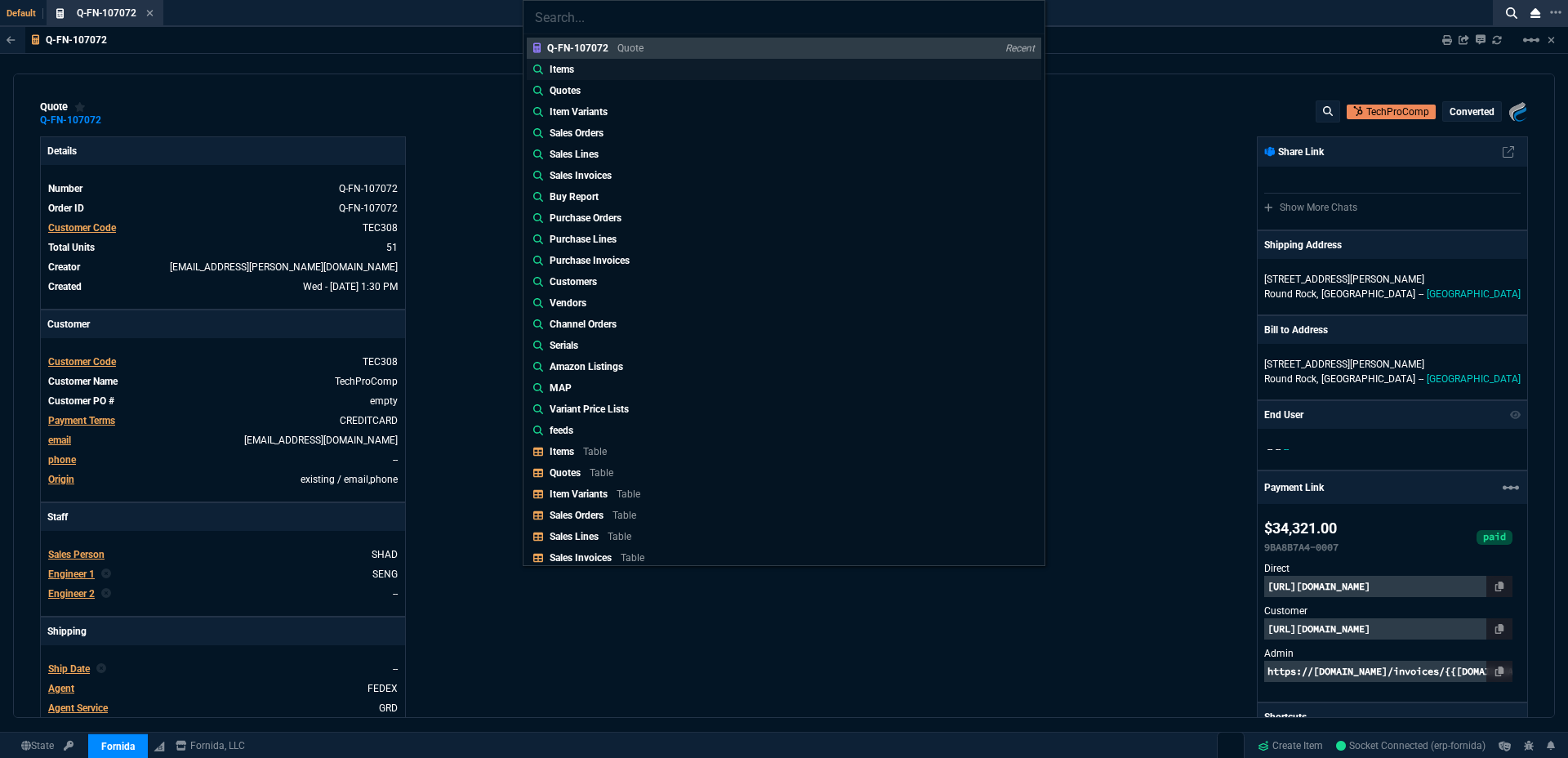
click at [611, 66] on link "Items" at bounding box center [784, 69] width 515 height 21
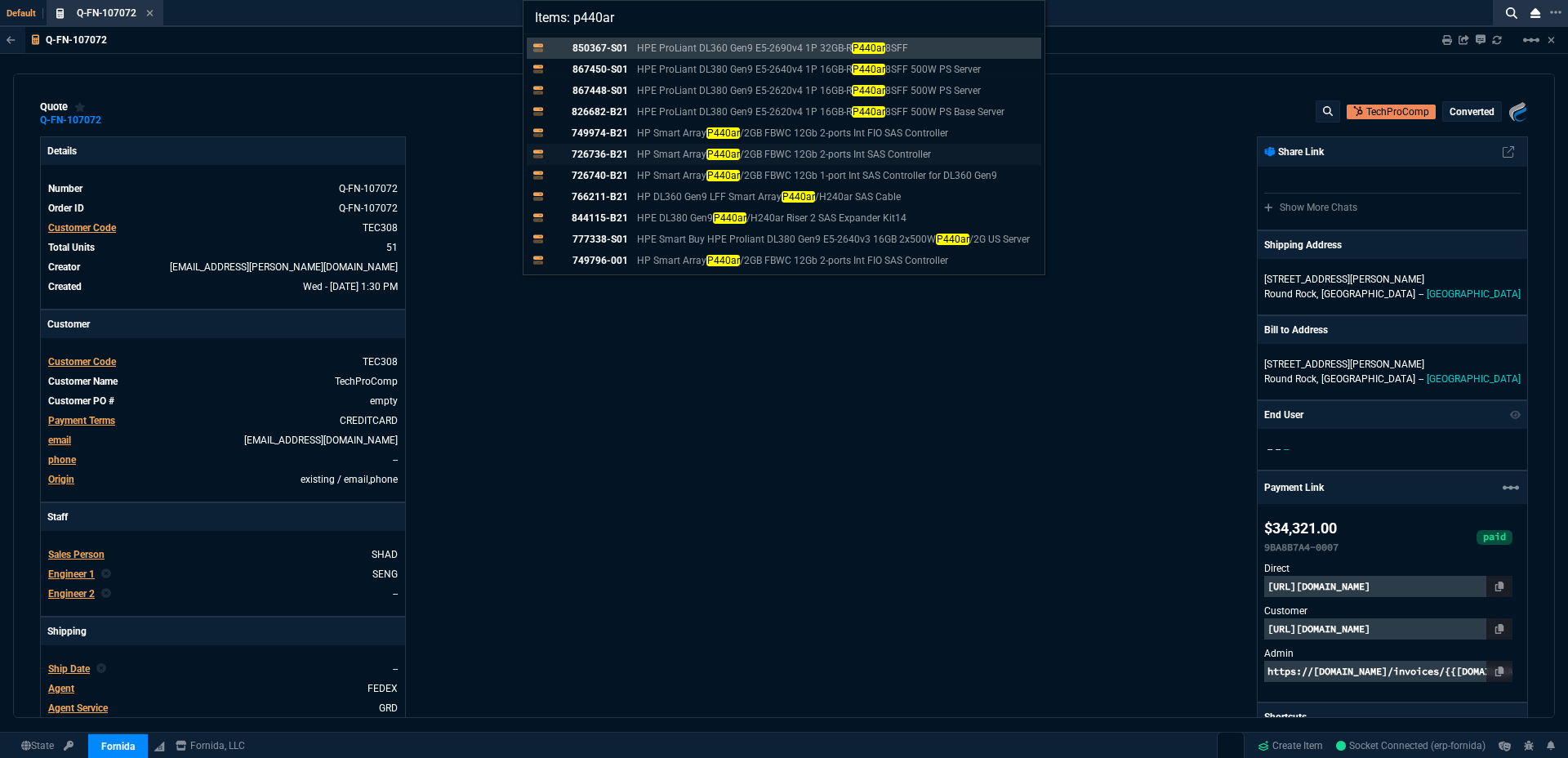
type input "Items: p440ar"
click at [917, 154] on p "HP Smart Array P440ar /2GB FBWC 12Gb 2-ports Int SAS Controller" at bounding box center [784, 154] width 294 height 14
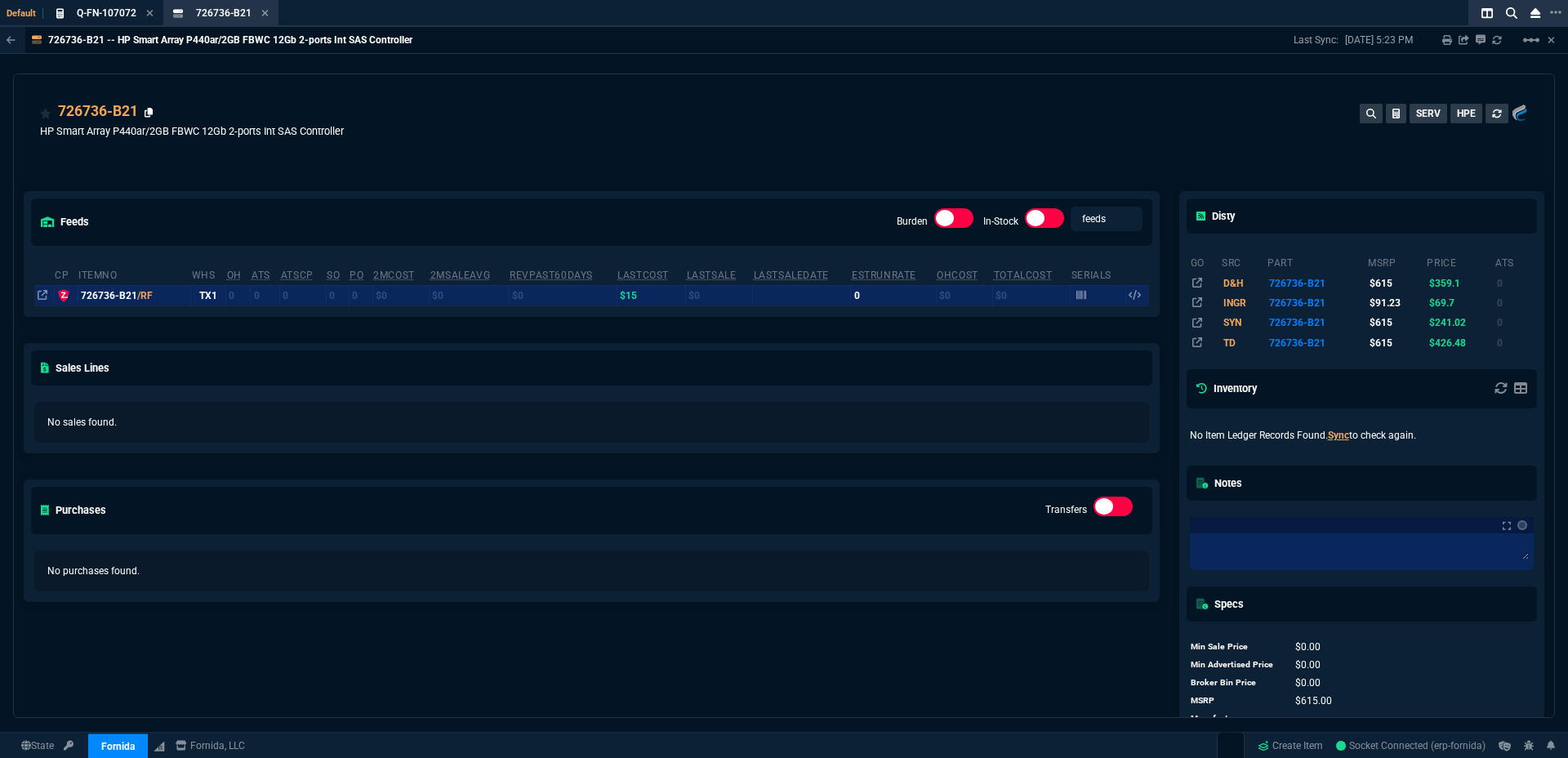
click at [149, 115] on icon at bounding box center [148, 113] width 9 height 10
click at [270, 13] on div "726736-B21 Item" at bounding box center [221, 12] width 109 height 20
click at [266, 14] on icon at bounding box center [265, 13] width 8 height 10
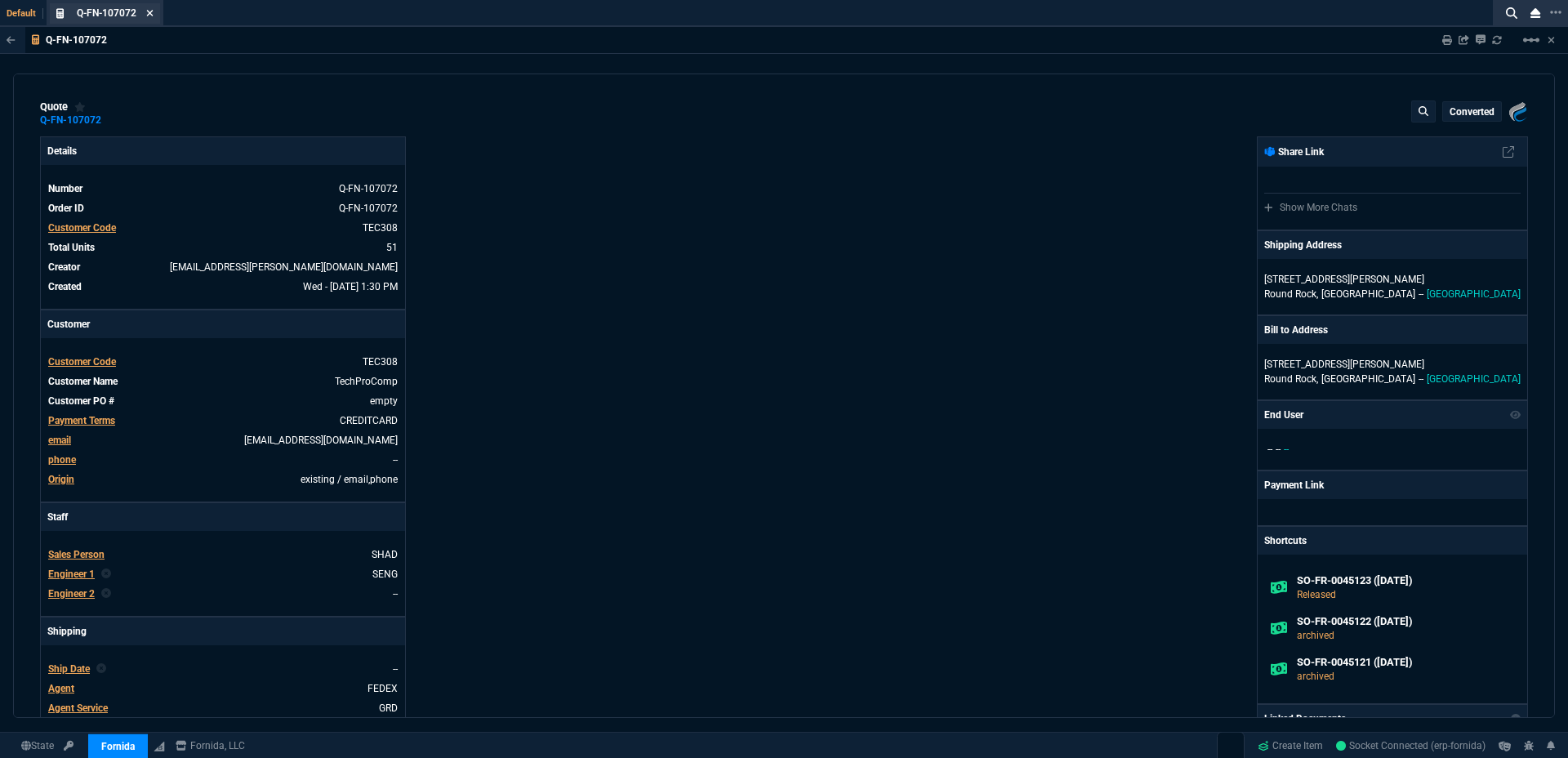
type input "30"
type input "4049"
type input "25"
type input "550"
type input "78"
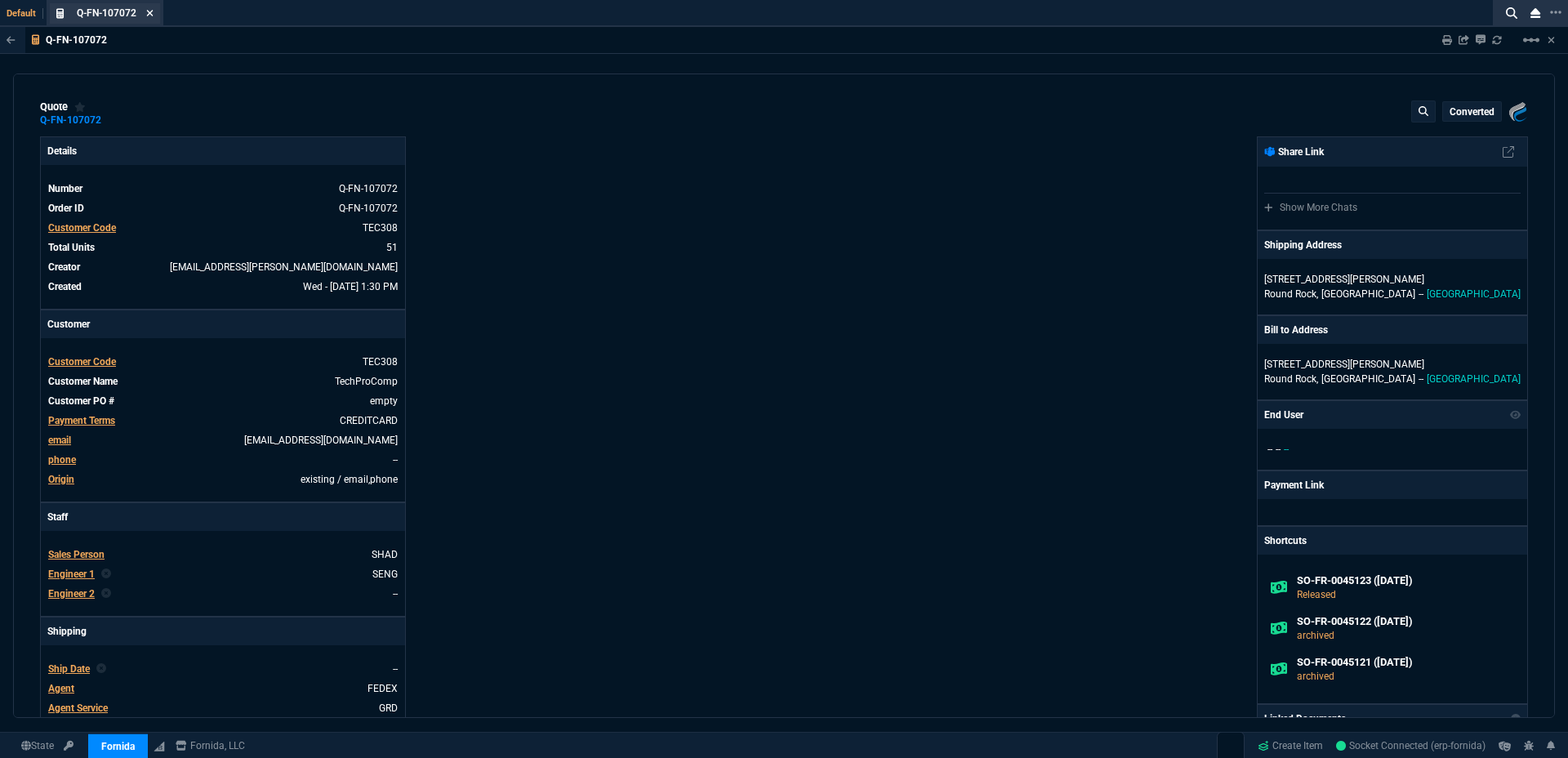
type input "175"
type input "25"
type input "115"
type input "50"
type input "25"
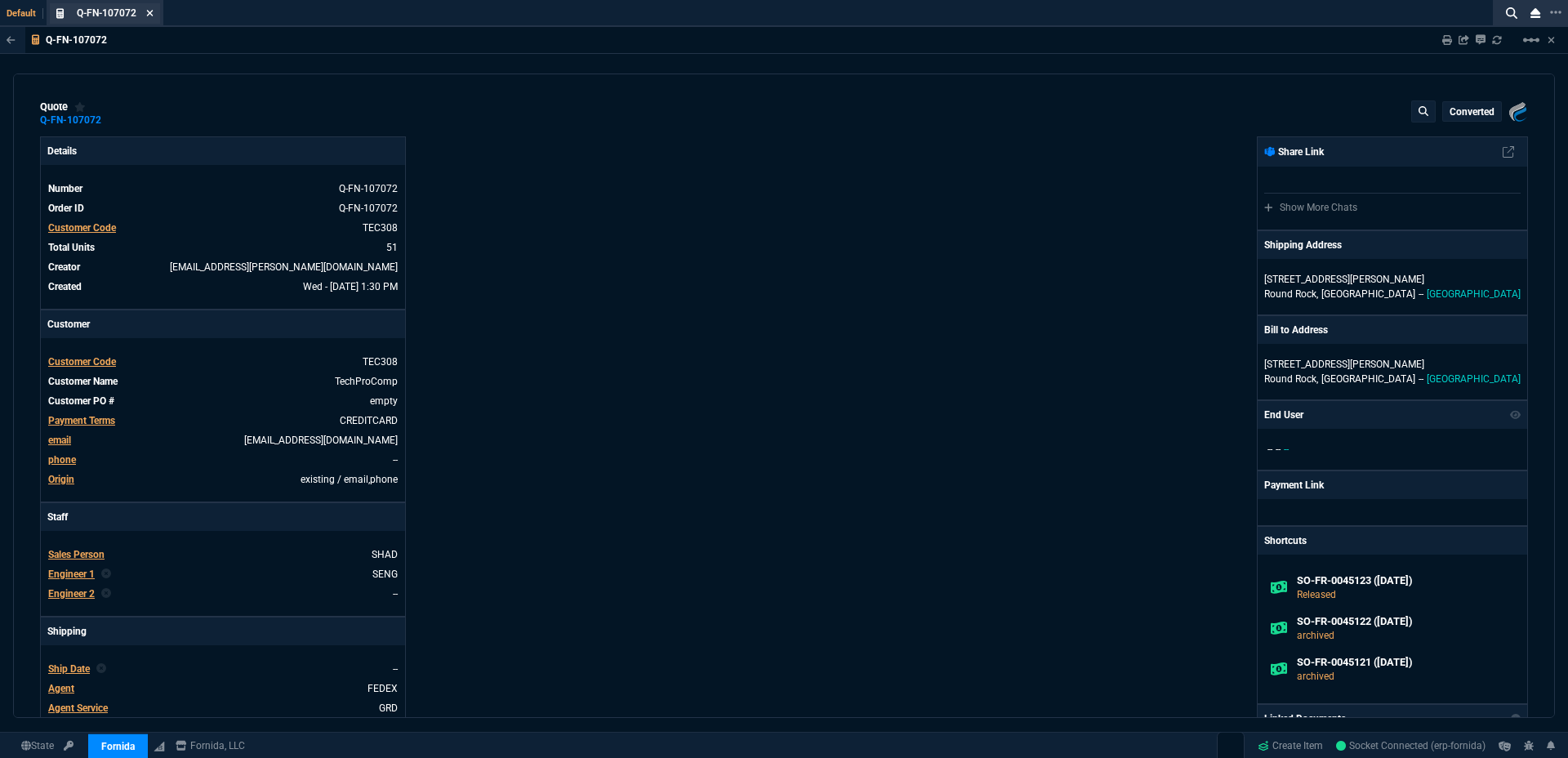
type input "100"
type input "17"
click at [147, 17] on icon at bounding box center [150, 13] width 8 height 10
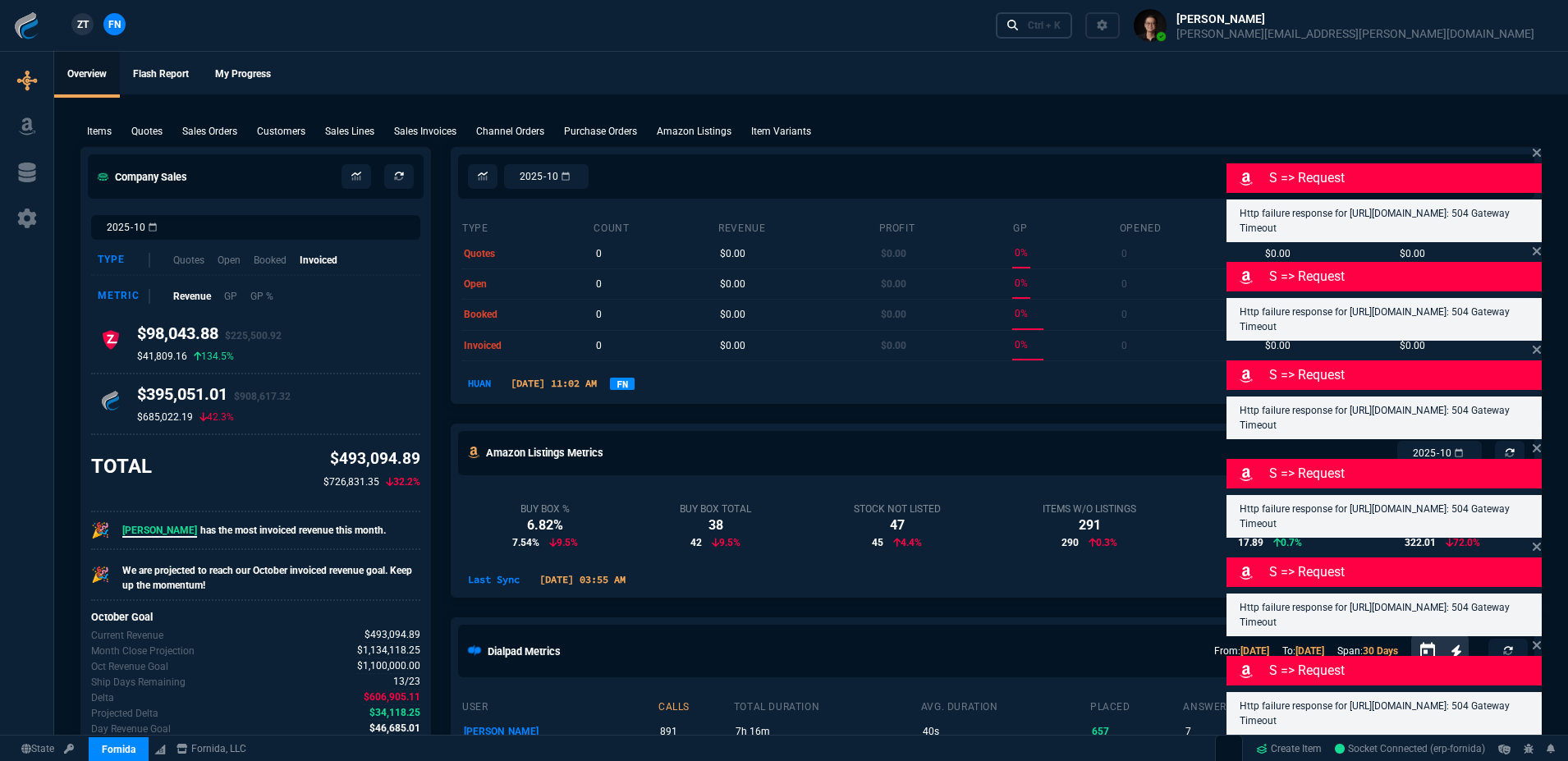
click at [1019, 21] on icon at bounding box center [1013, 25] width 12 height 12
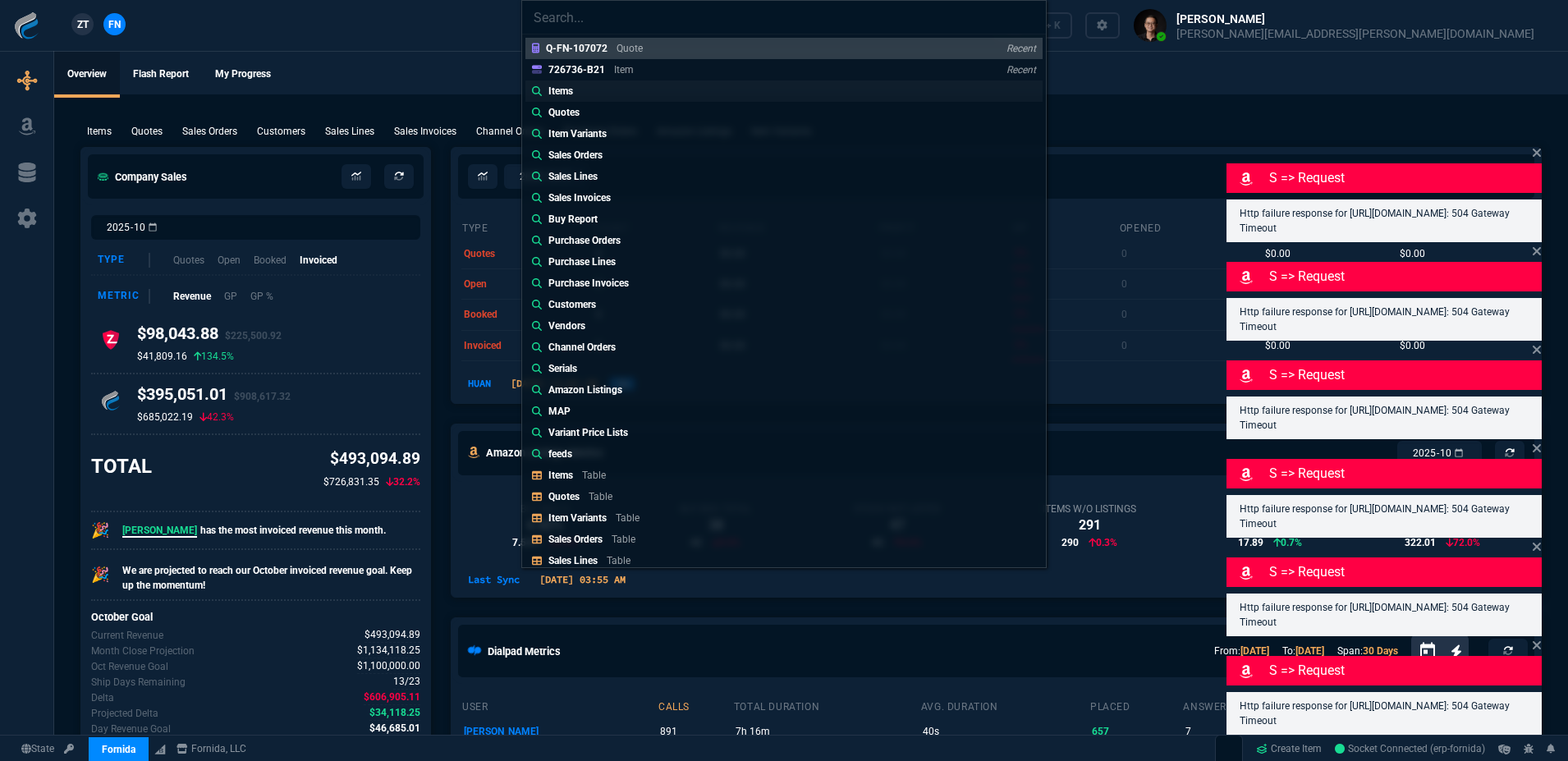
click at [793, 90] on link "Items" at bounding box center [784, 91] width 518 height 21
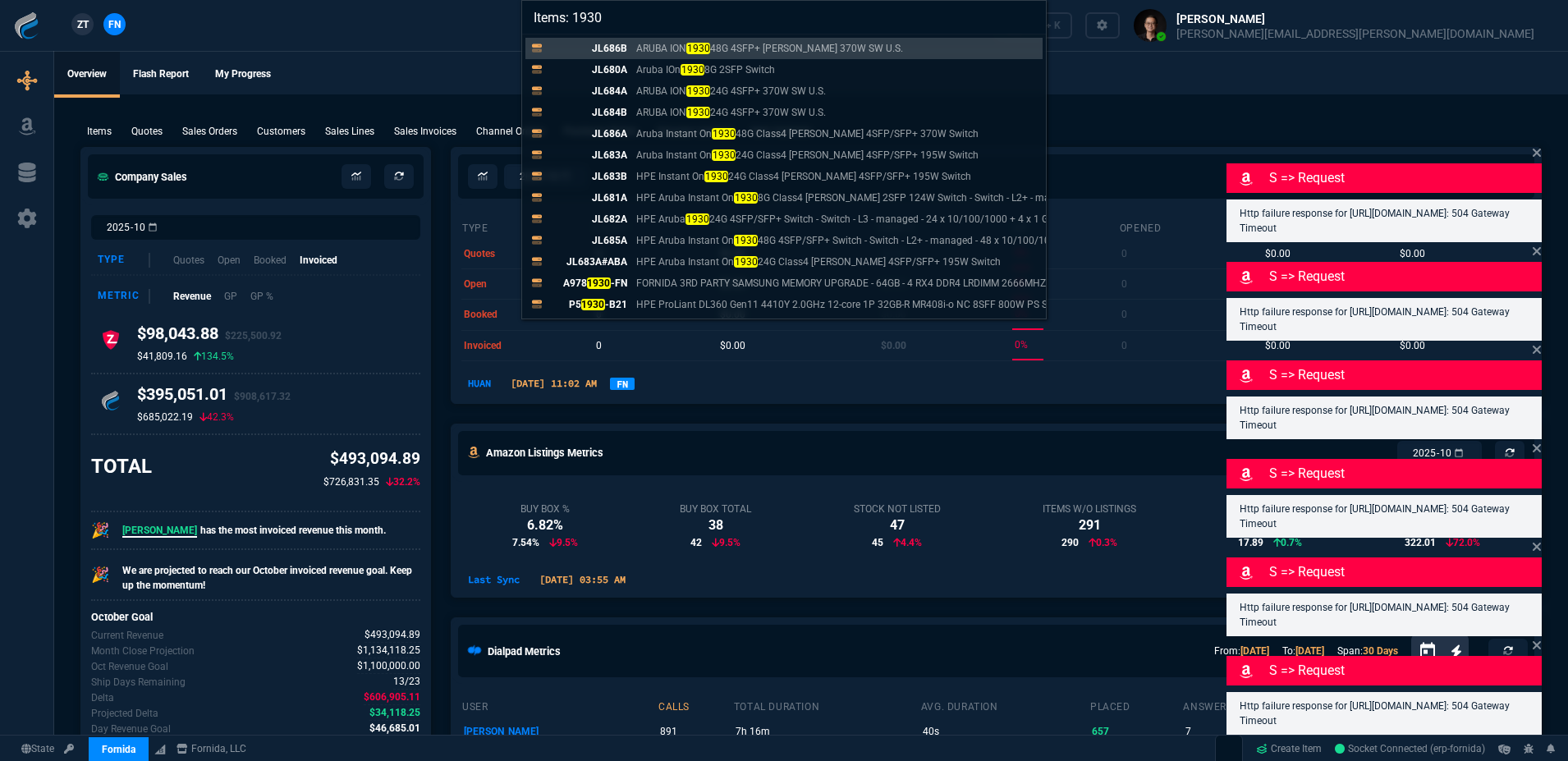
type input "Items: 1930"
click at [1133, 76] on div "Items: 1930 JL686B ARUBA ION 1930 48G 4SFP+ [PERSON_NAME] 370W SW U.S. JL680A A…" at bounding box center [784, 380] width 1568 height 761
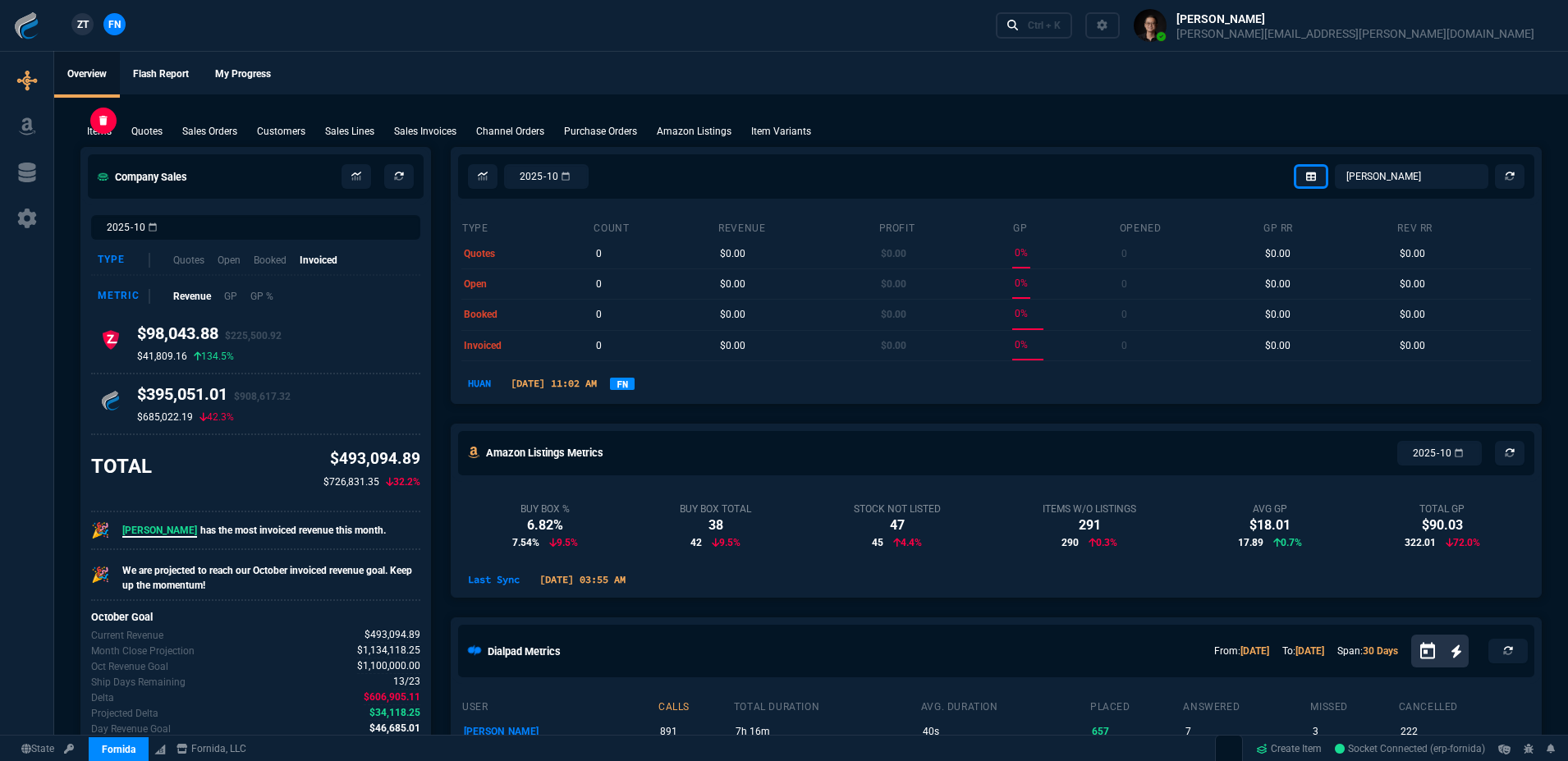
click at [98, 134] on p "Items" at bounding box center [99, 131] width 25 height 14
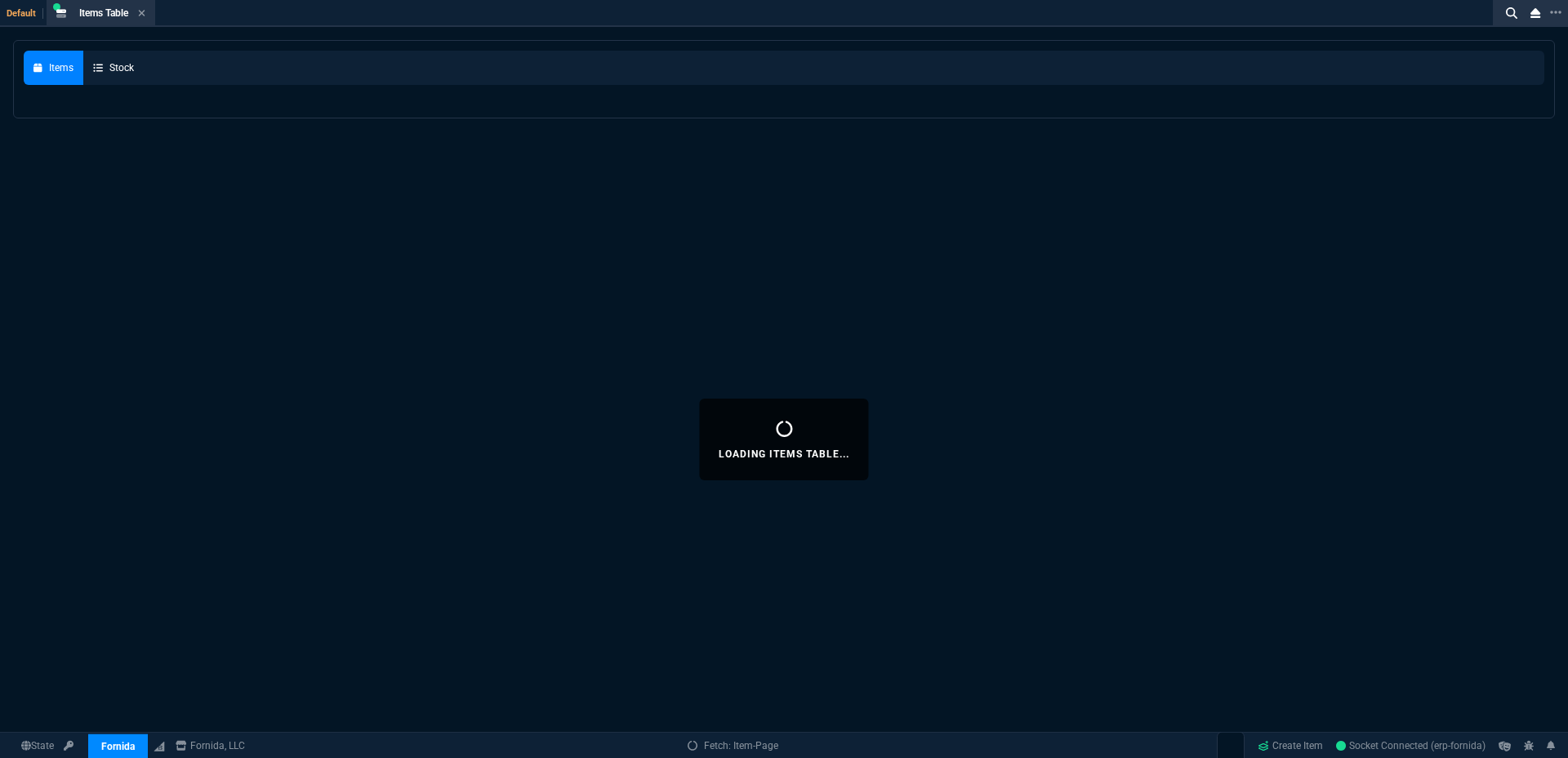
select select
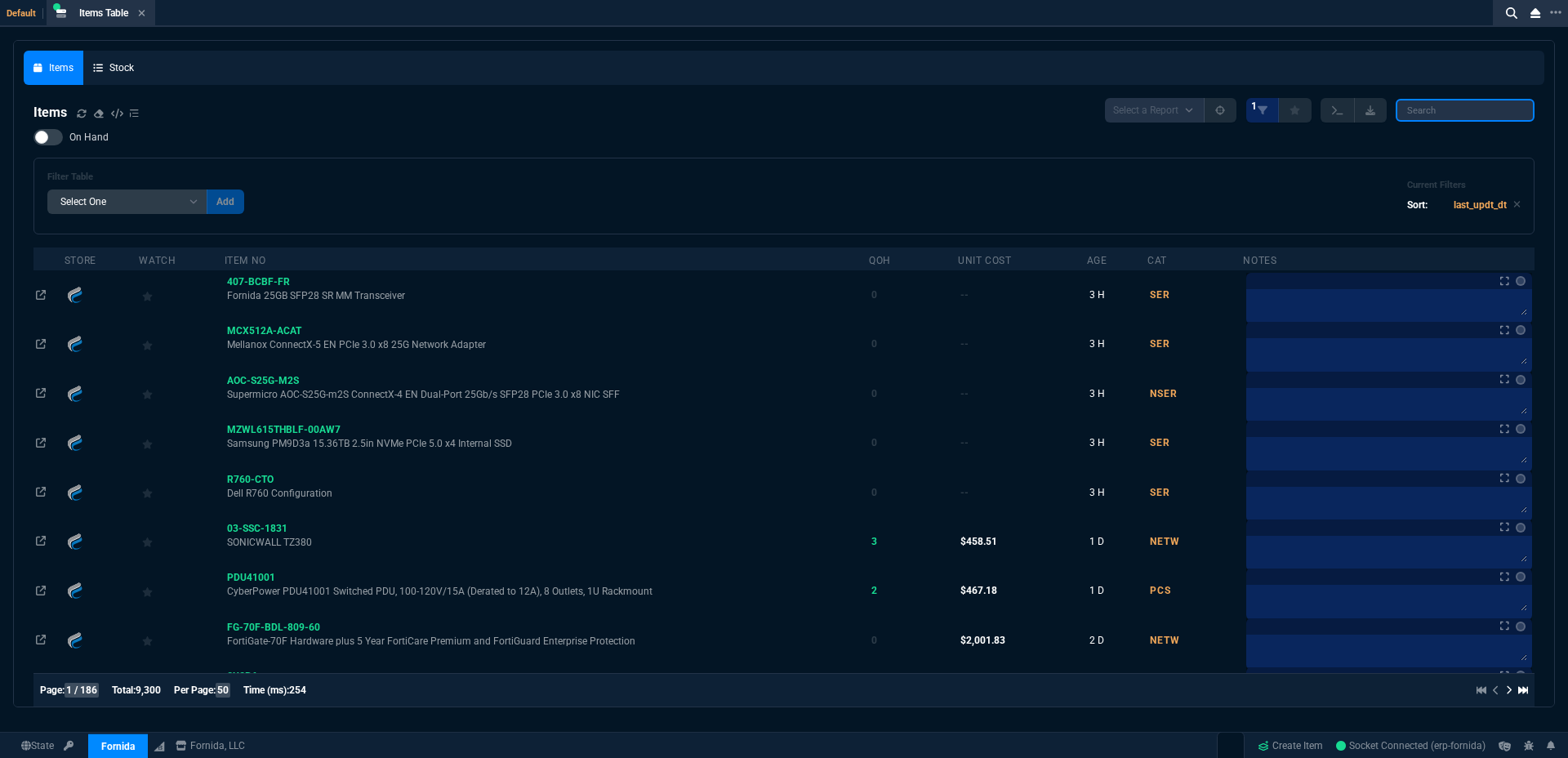
click at [1462, 115] on input "search" at bounding box center [1465, 110] width 139 height 23
type input "1930"
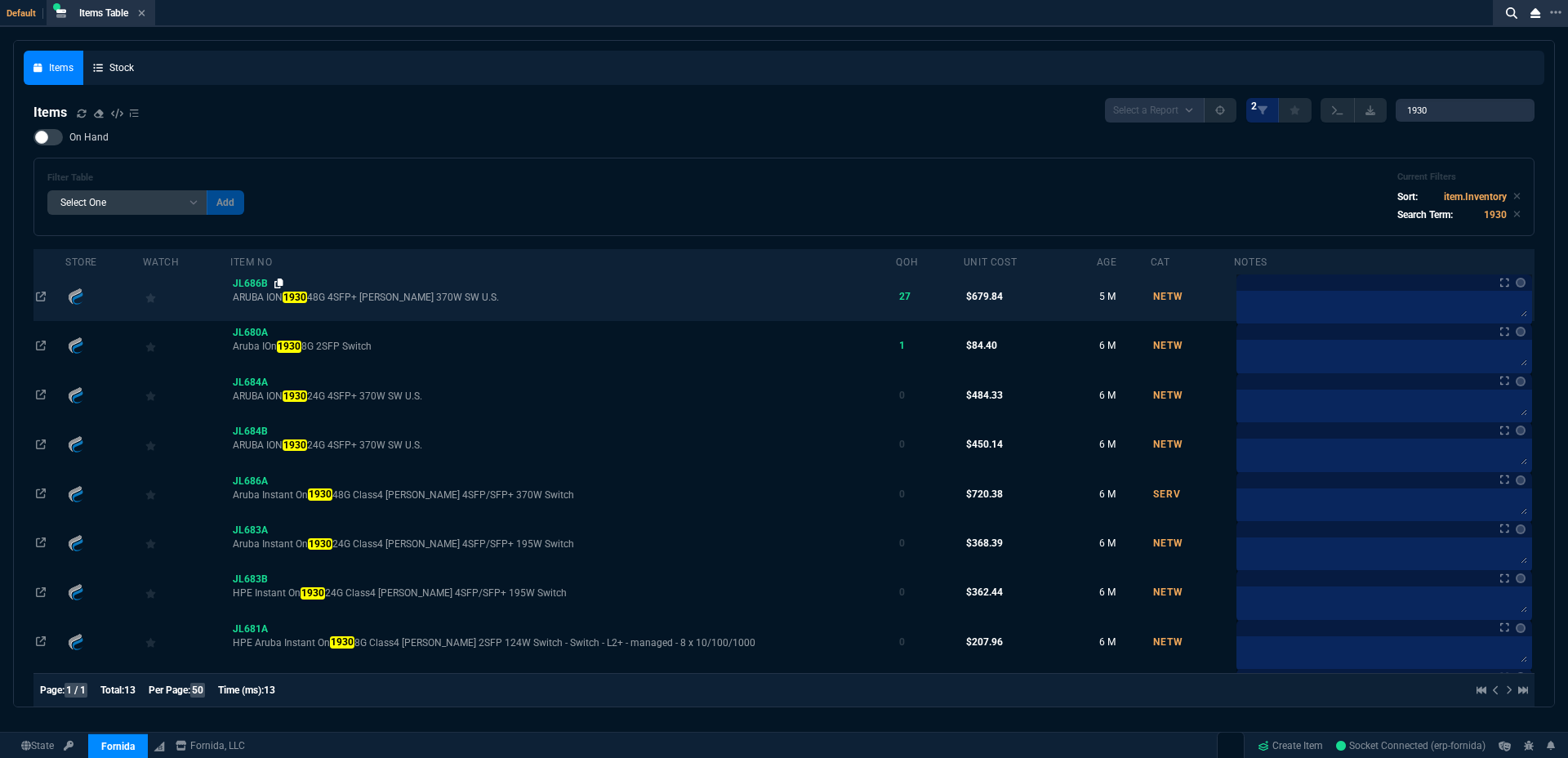
click at [283, 282] on icon at bounding box center [278, 283] width 9 height 10
